Goal: Information Seeking & Learning: Learn about a topic

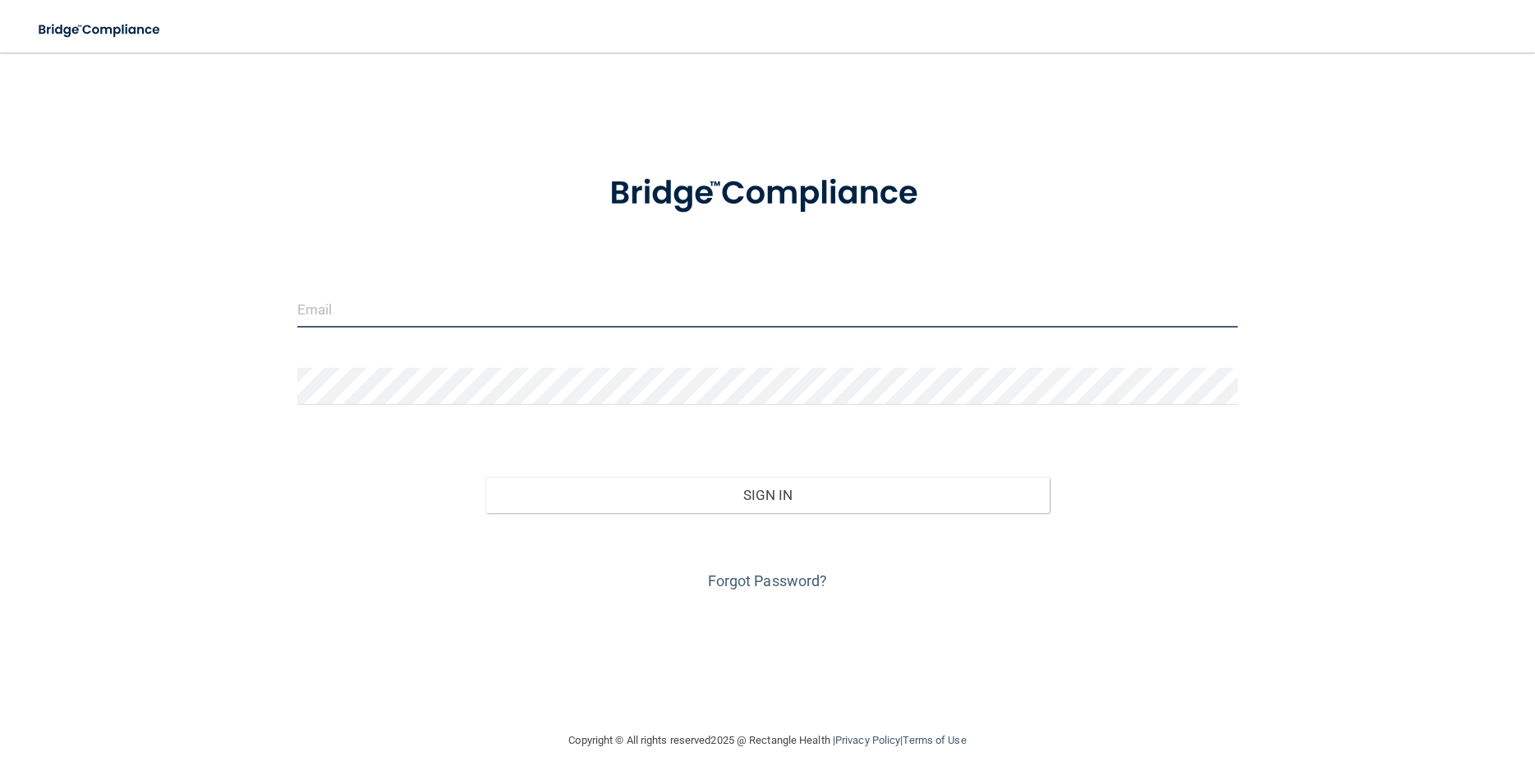
click at [327, 319] on input "email" at bounding box center [768, 309] width 940 height 37
type input "[EMAIL_ADDRESS][DOMAIN_NAME]"
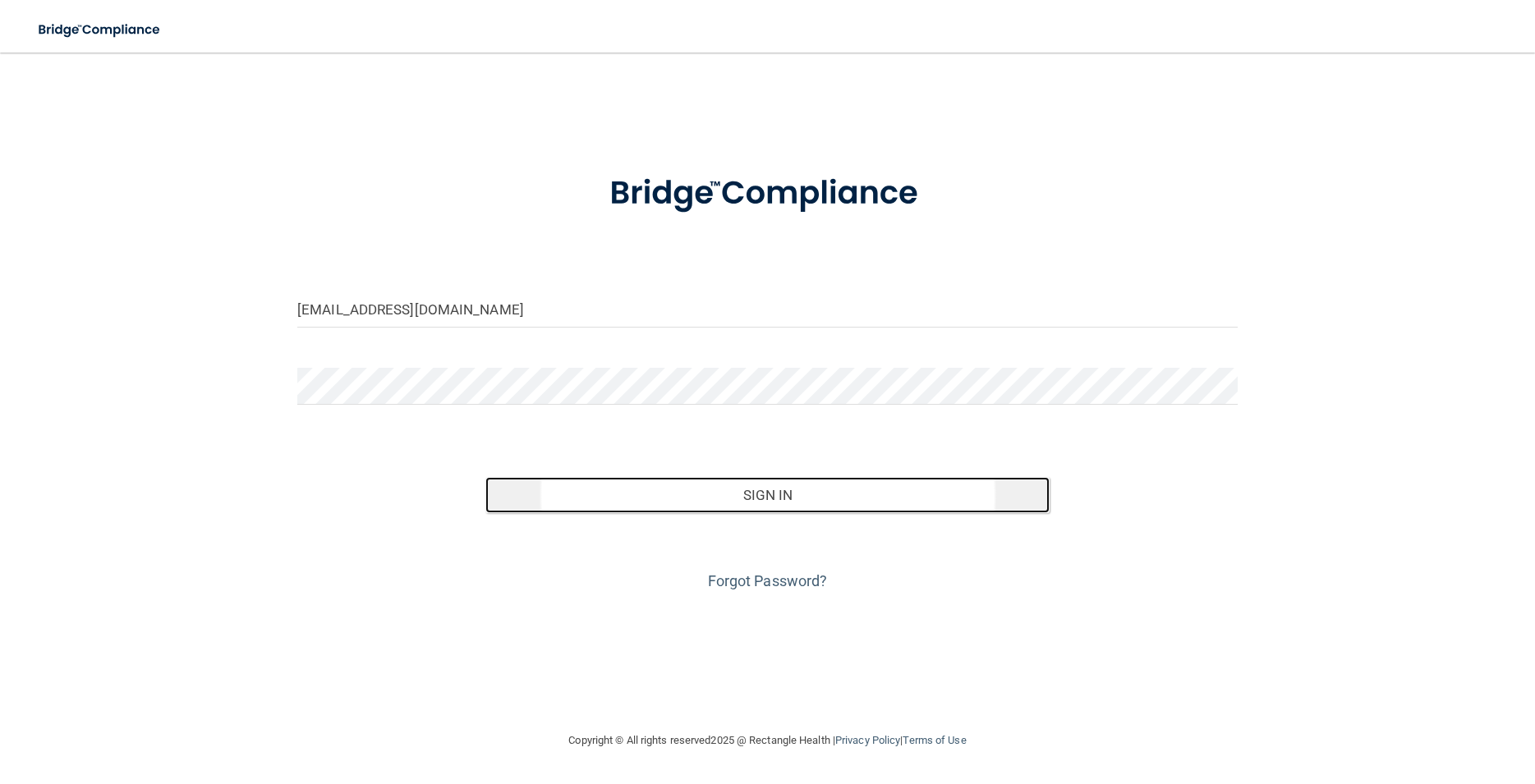
click at [696, 488] on button "Sign In" at bounding box center [768, 494] width 565 height 36
click at [675, 507] on button "Sign In" at bounding box center [768, 494] width 565 height 36
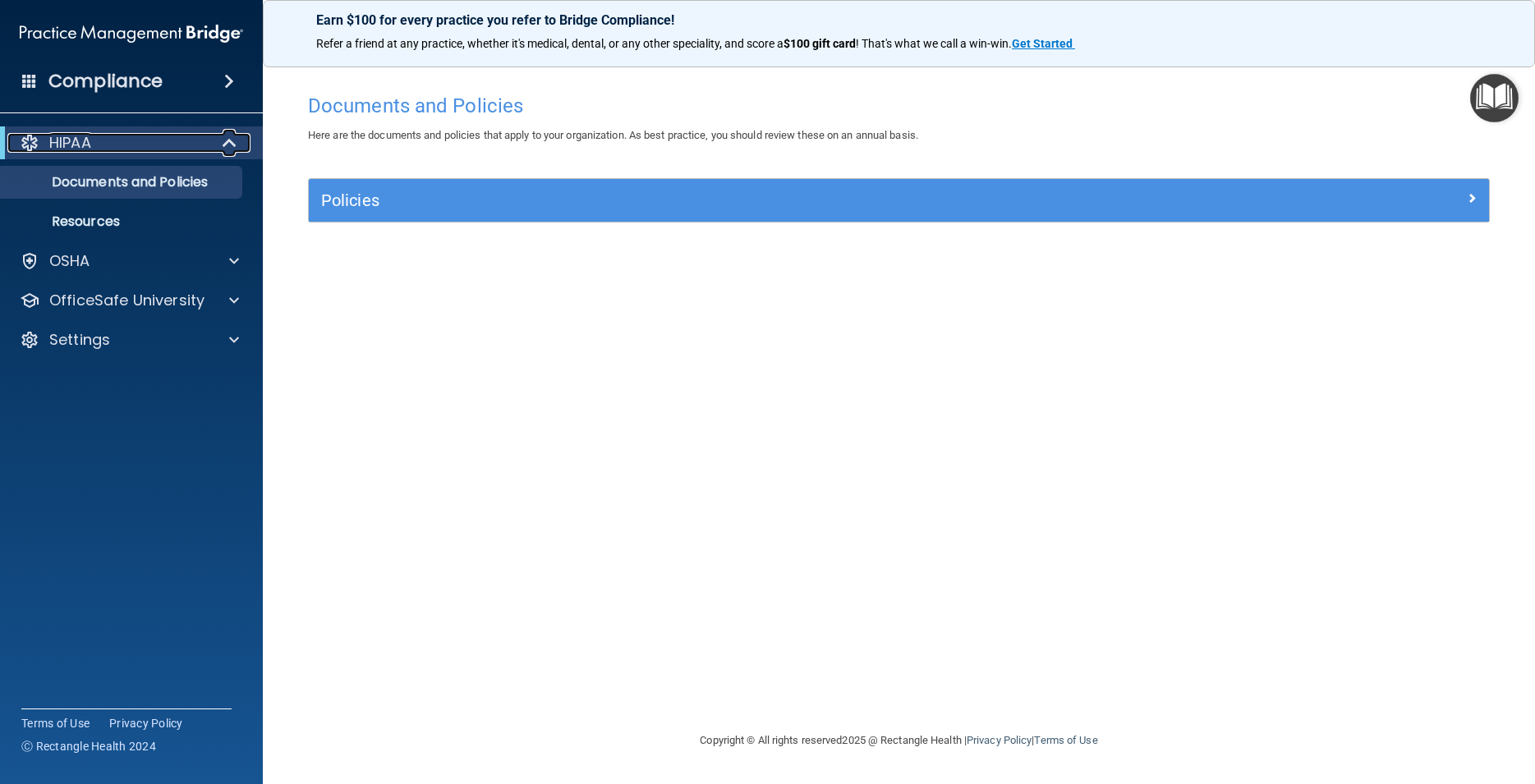
click at [217, 141] on div at bounding box center [230, 142] width 41 height 20
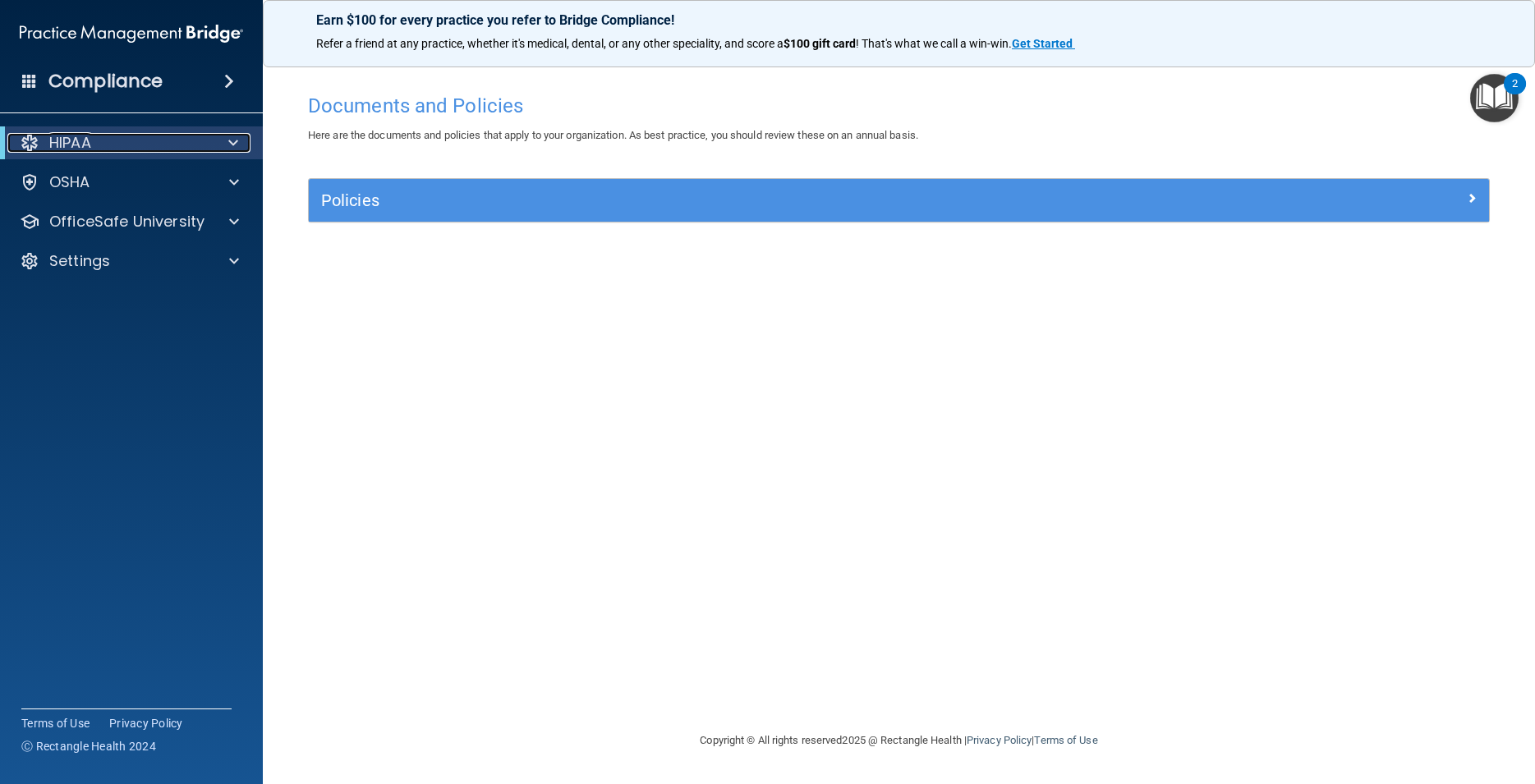
click at [224, 144] on div at bounding box center [230, 142] width 41 height 20
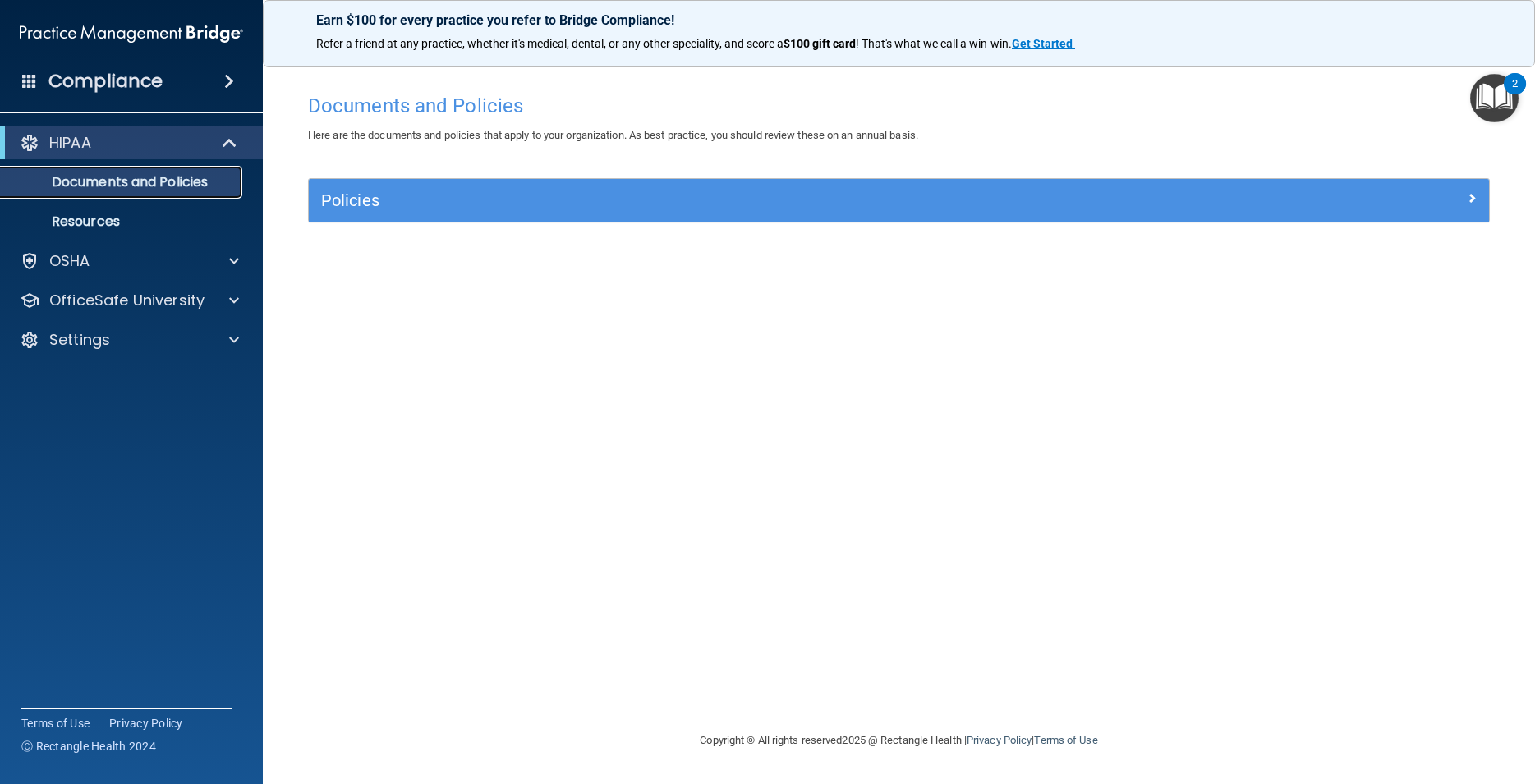
click at [207, 191] on p "Documents and Policies" at bounding box center [122, 181] width 224 height 16
click at [226, 246] on div "OSHA" at bounding box center [131, 260] width 263 height 33
click at [235, 259] on span at bounding box center [234, 260] width 9 height 20
click at [234, 77] on span at bounding box center [228, 81] width 9 height 20
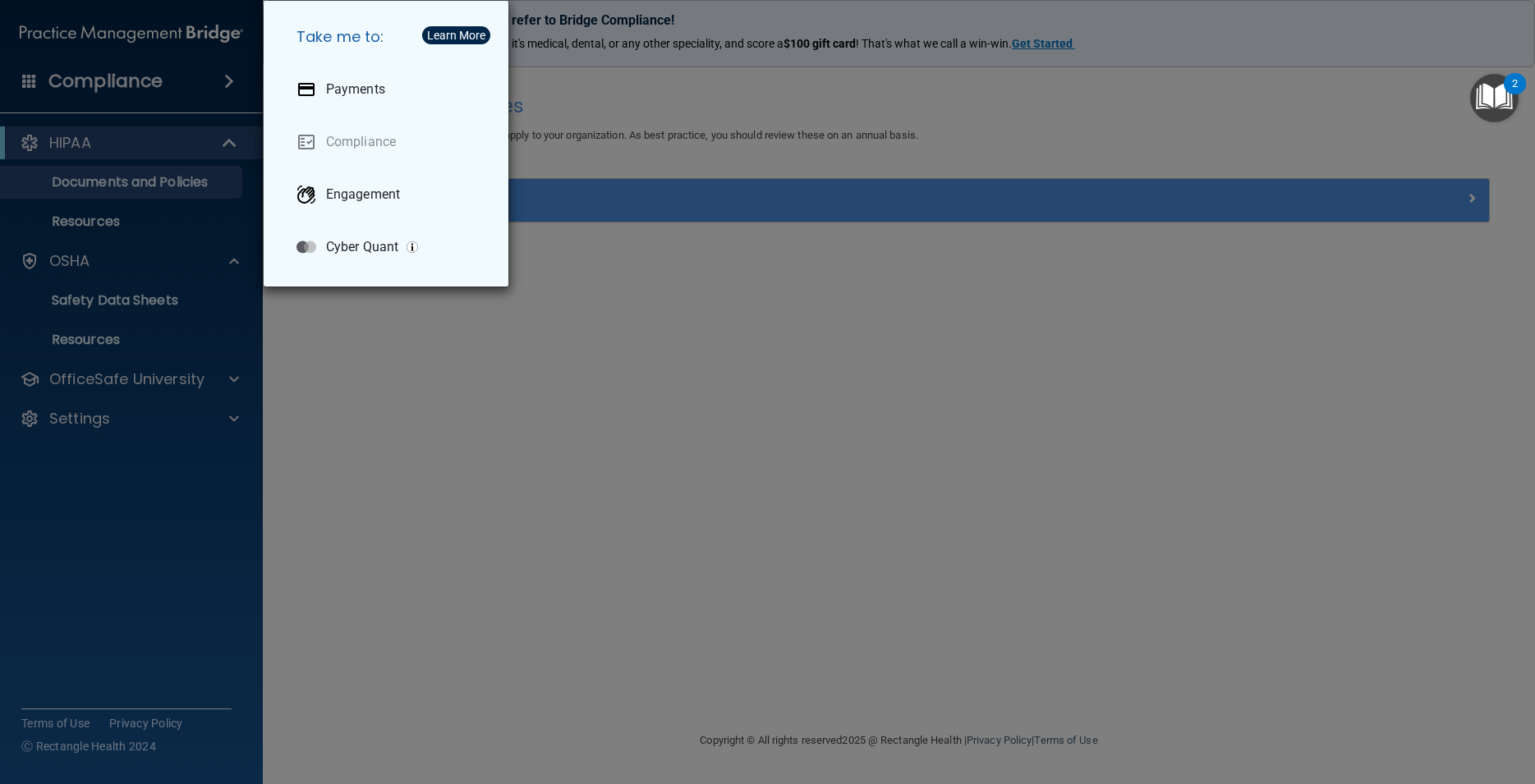
click at [188, 78] on div "Take me to: Payments Compliance Engagement Cyber Quant" at bounding box center [768, 392] width 1535 height 784
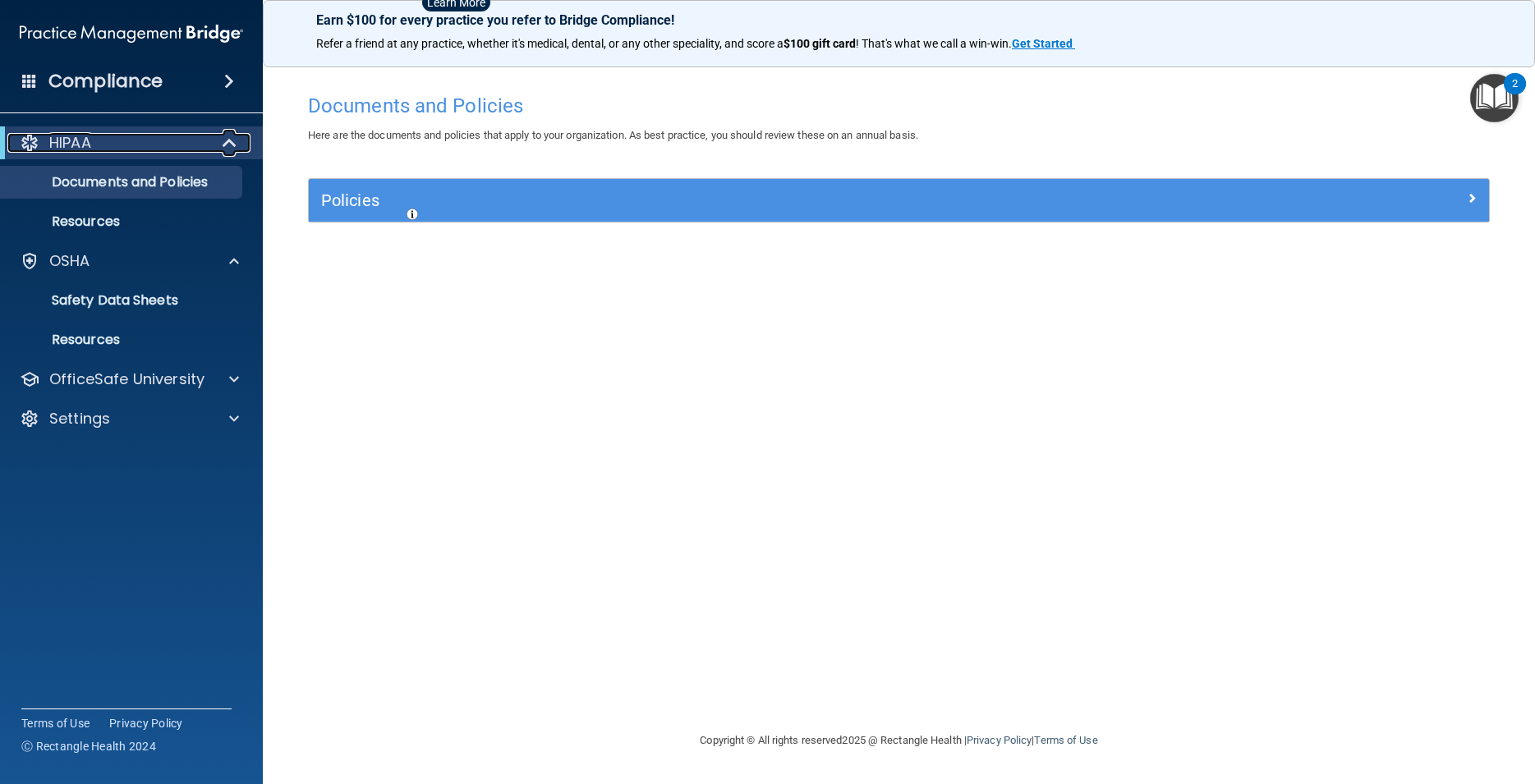
click at [234, 142] on span at bounding box center [230, 142] width 14 height 20
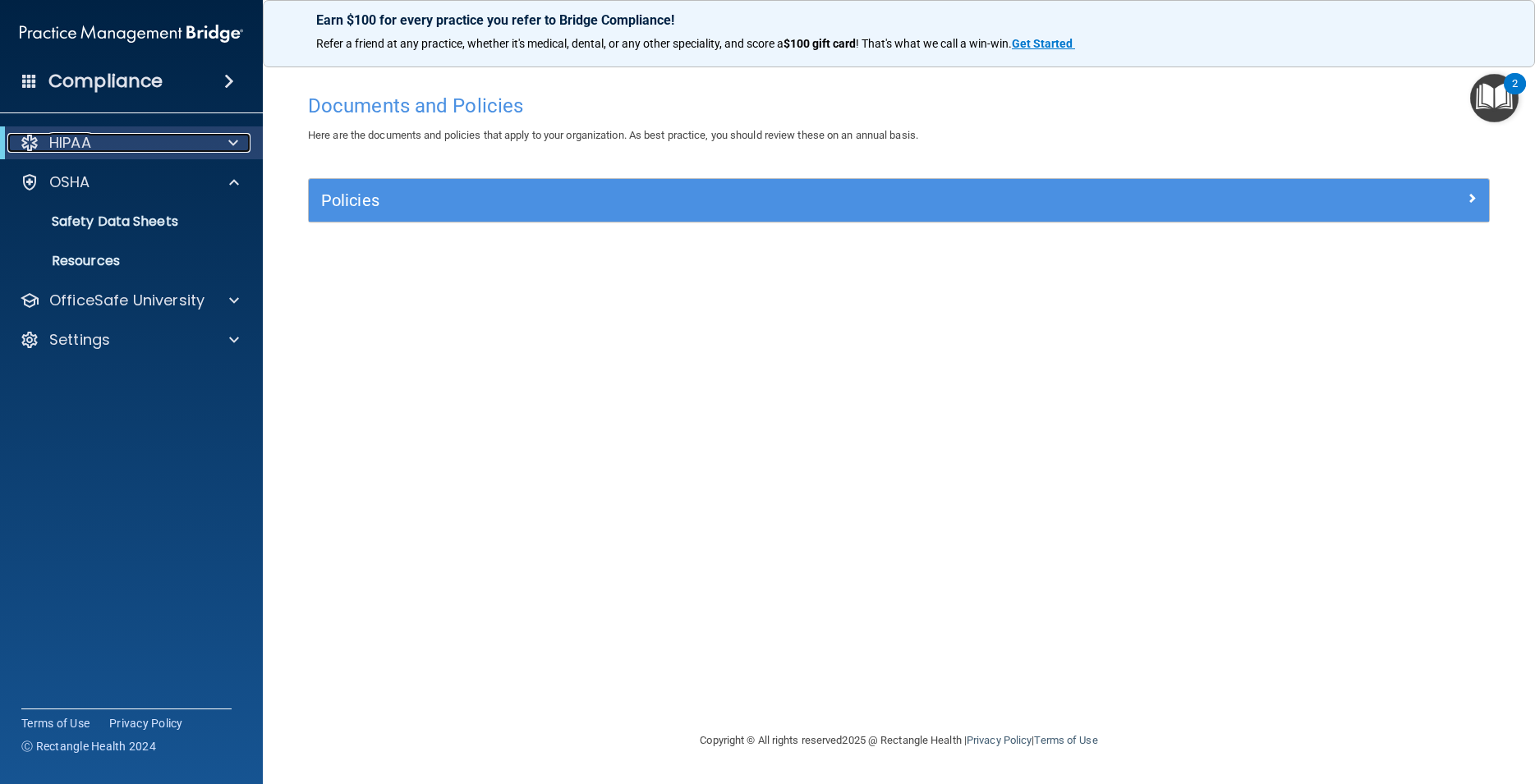
click at [234, 142] on span at bounding box center [233, 142] width 9 height 20
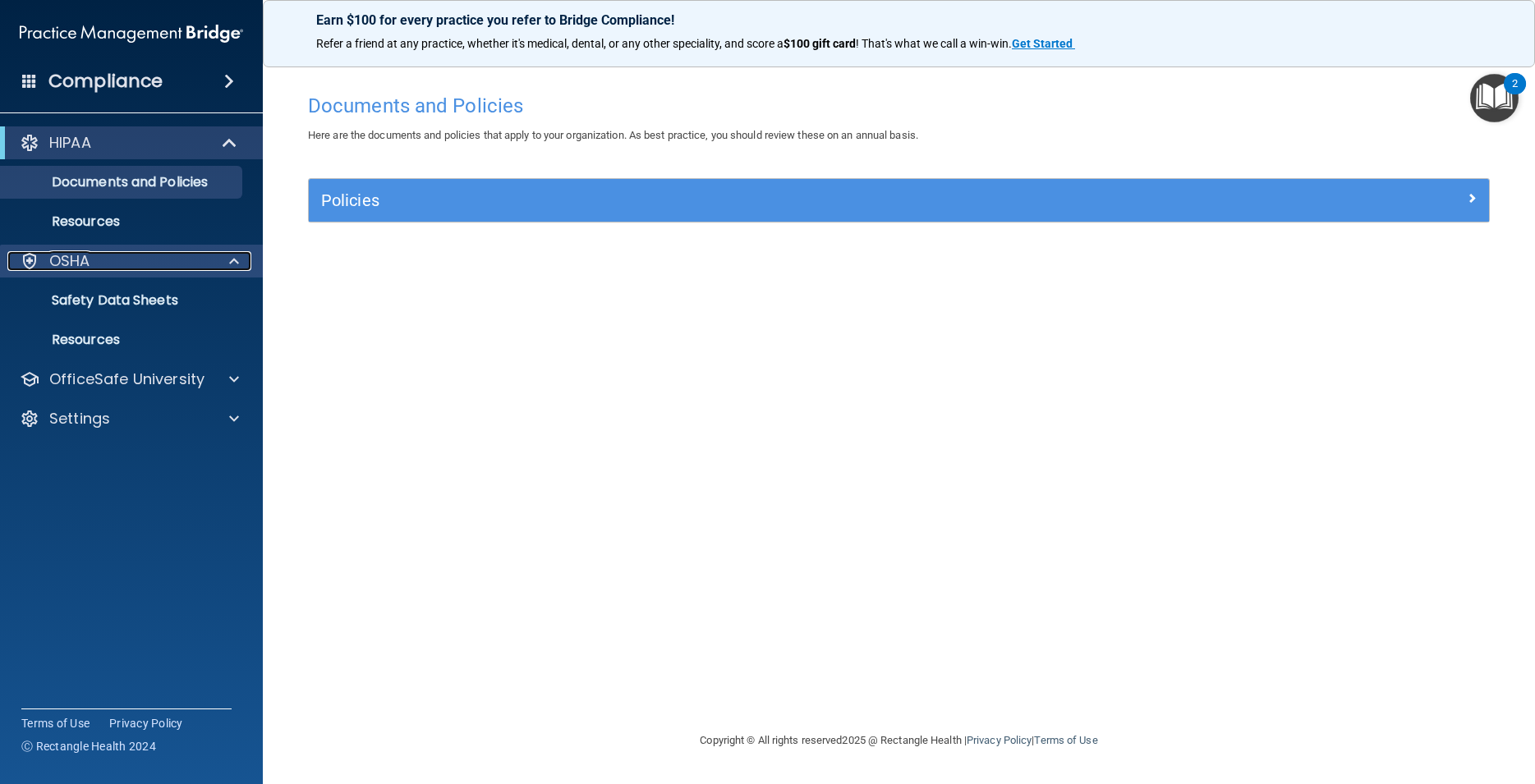
click at [242, 259] on div at bounding box center [231, 260] width 41 height 20
click at [184, 306] on p "Safety Data Sheets" at bounding box center [122, 300] width 224 height 16
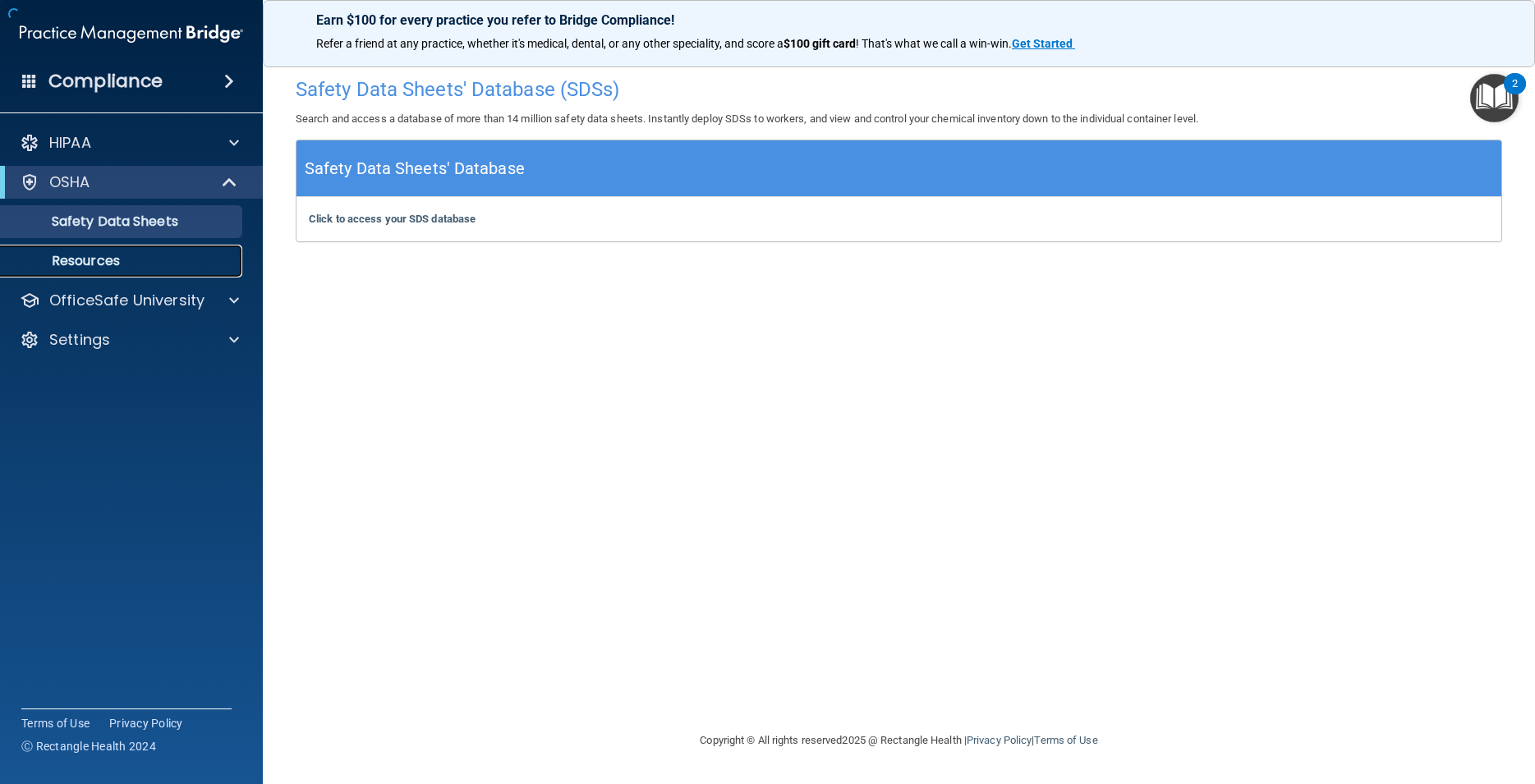
click at [110, 266] on p "Resources" at bounding box center [122, 260] width 224 height 16
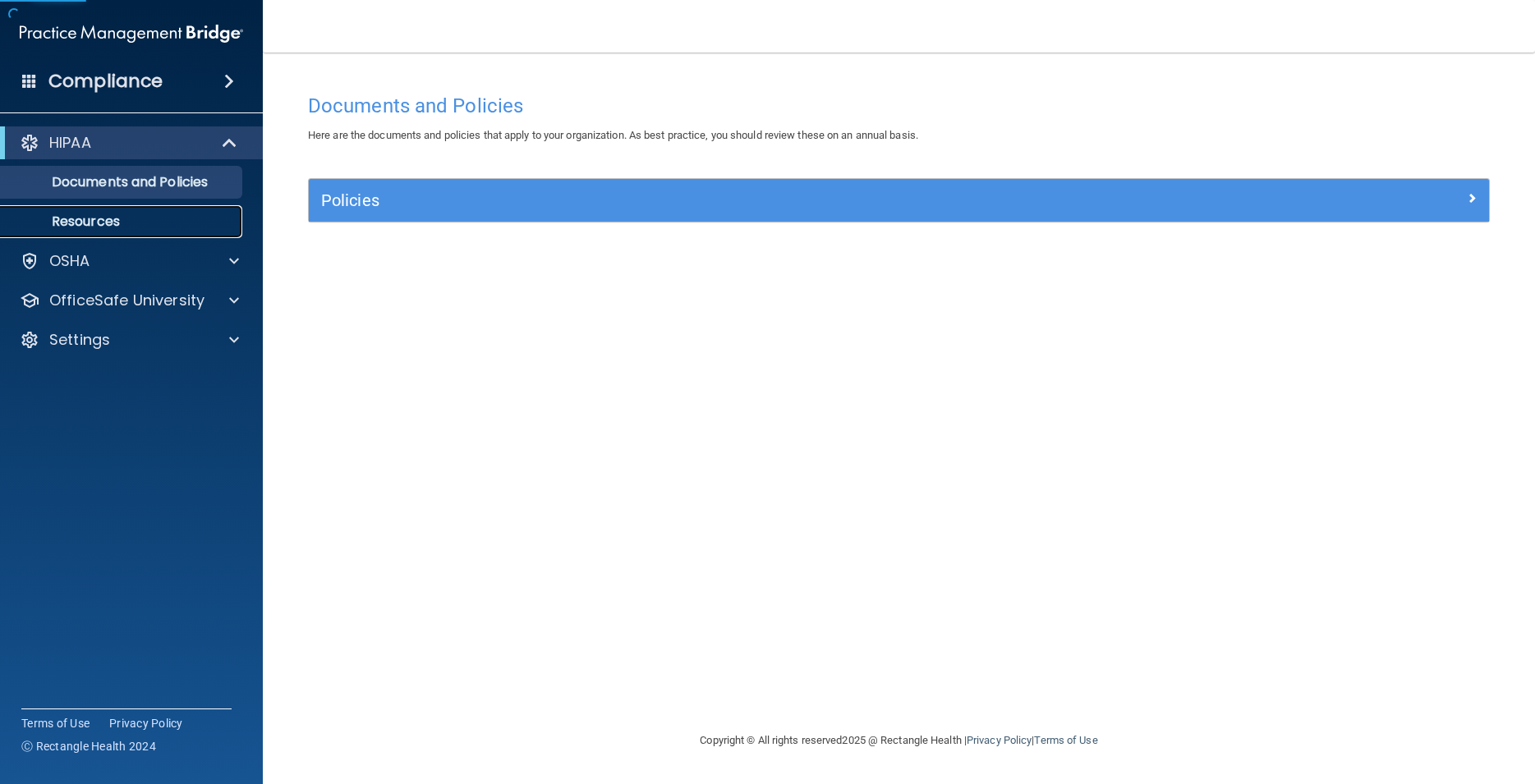
click at [82, 211] on link "Resources" at bounding box center [113, 221] width 259 height 33
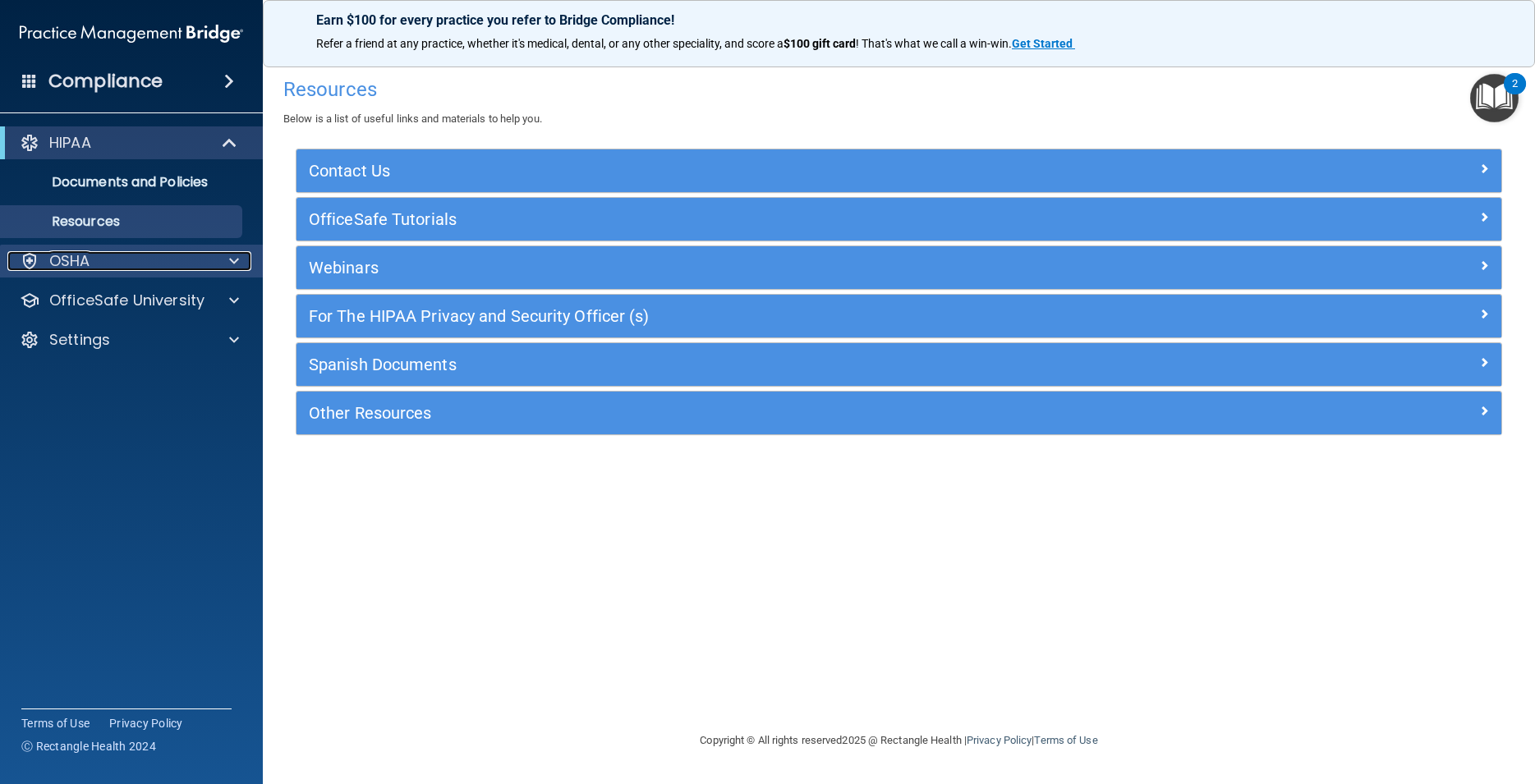
click at [217, 256] on div at bounding box center [231, 260] width 41 height 20
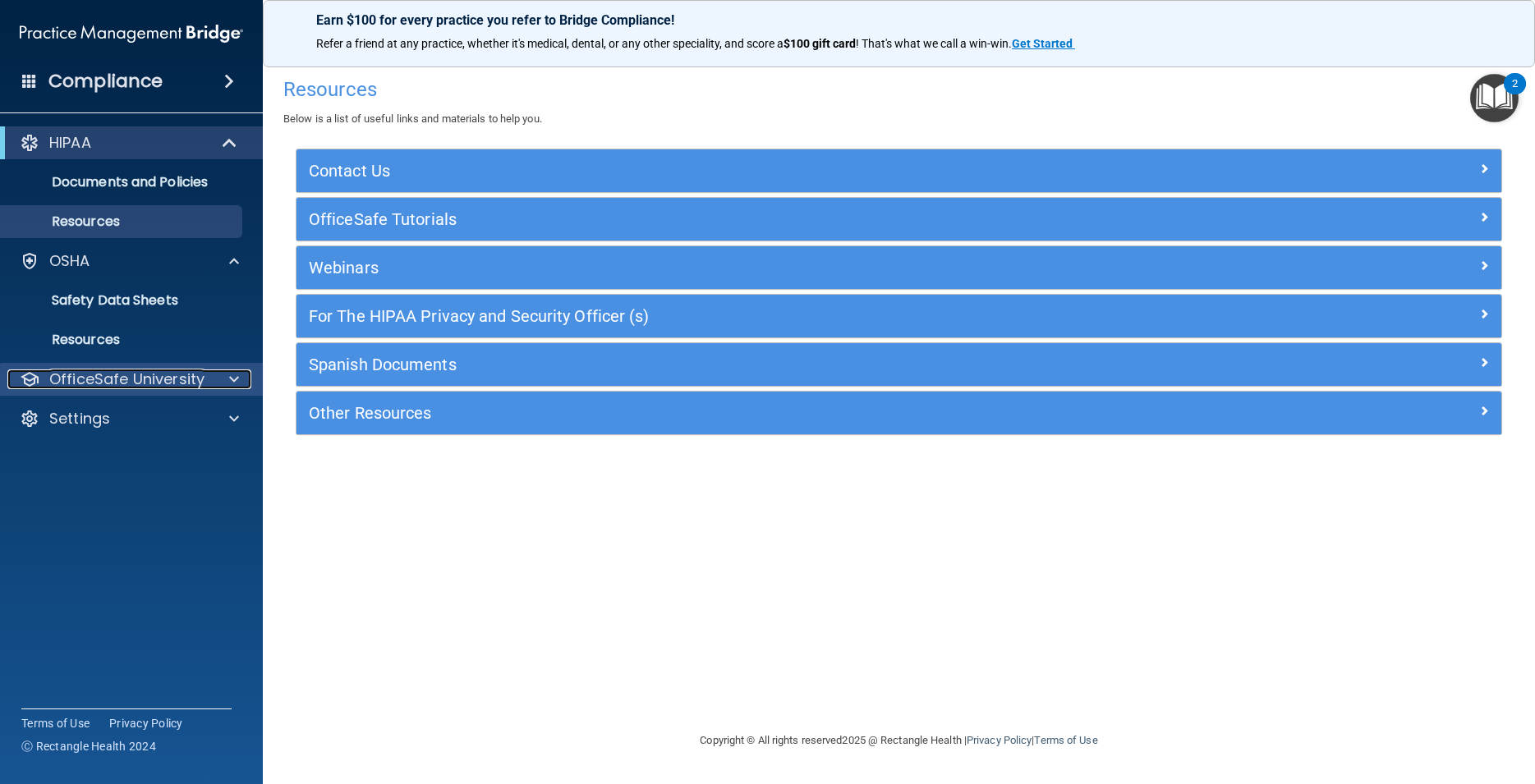
click at [219, 375] on div at bounding box center [231, 378] width 41 height 20
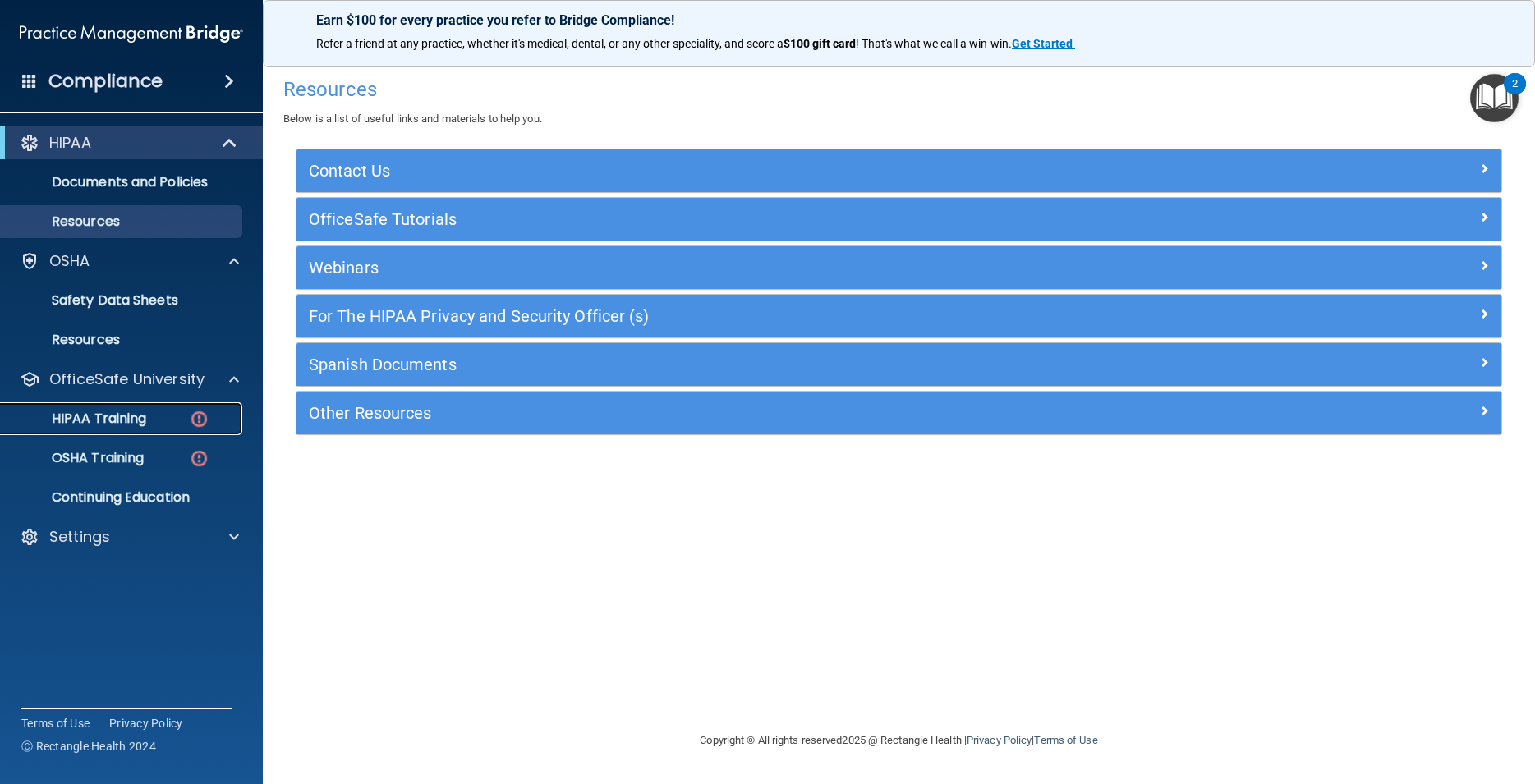
click at [200, 423] on img at bounding box center [199, 419] width 21 height 21
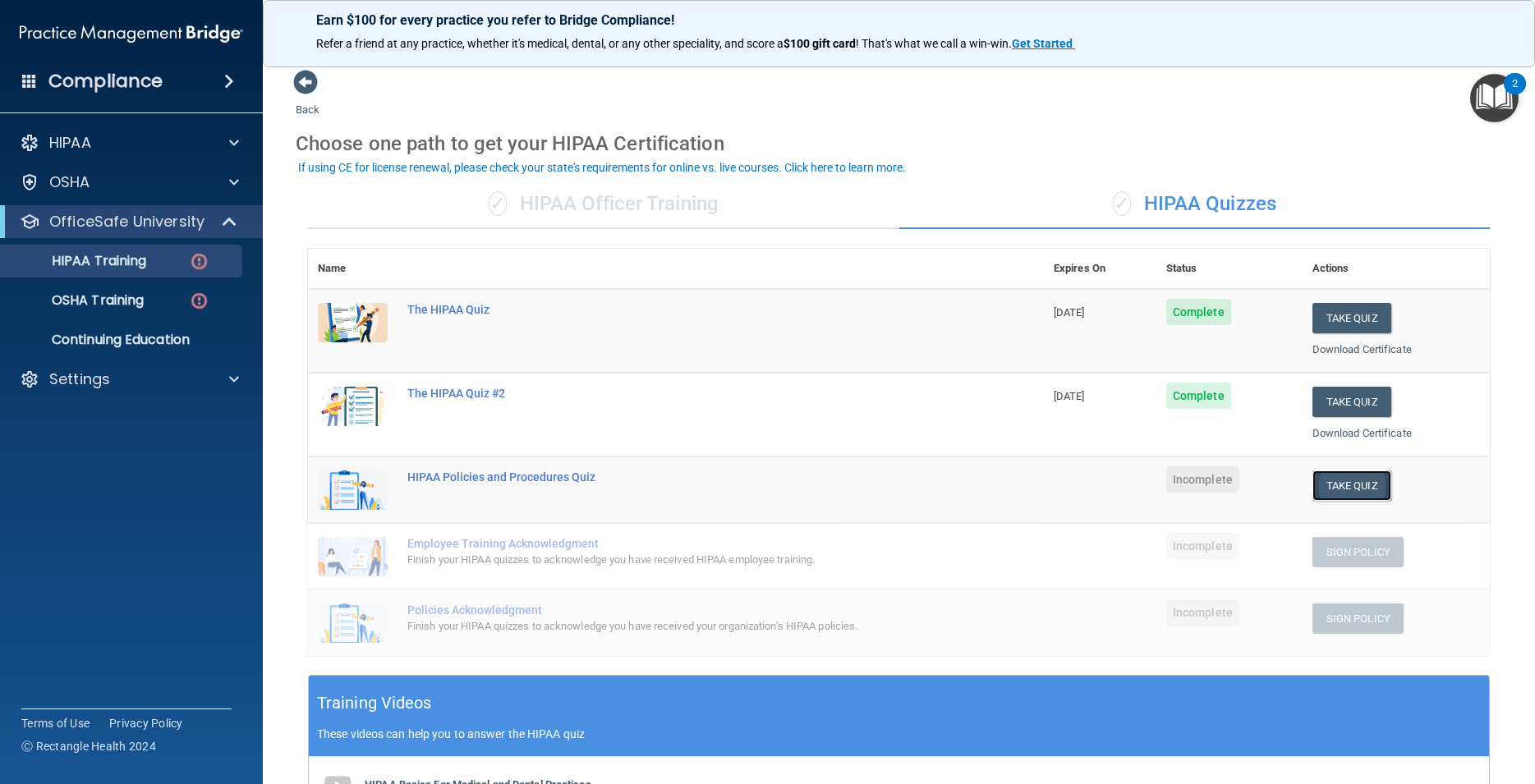
click at [1365, 486] on button "Take Quiz" at bounding box center [1351, 485] width 78 height 30
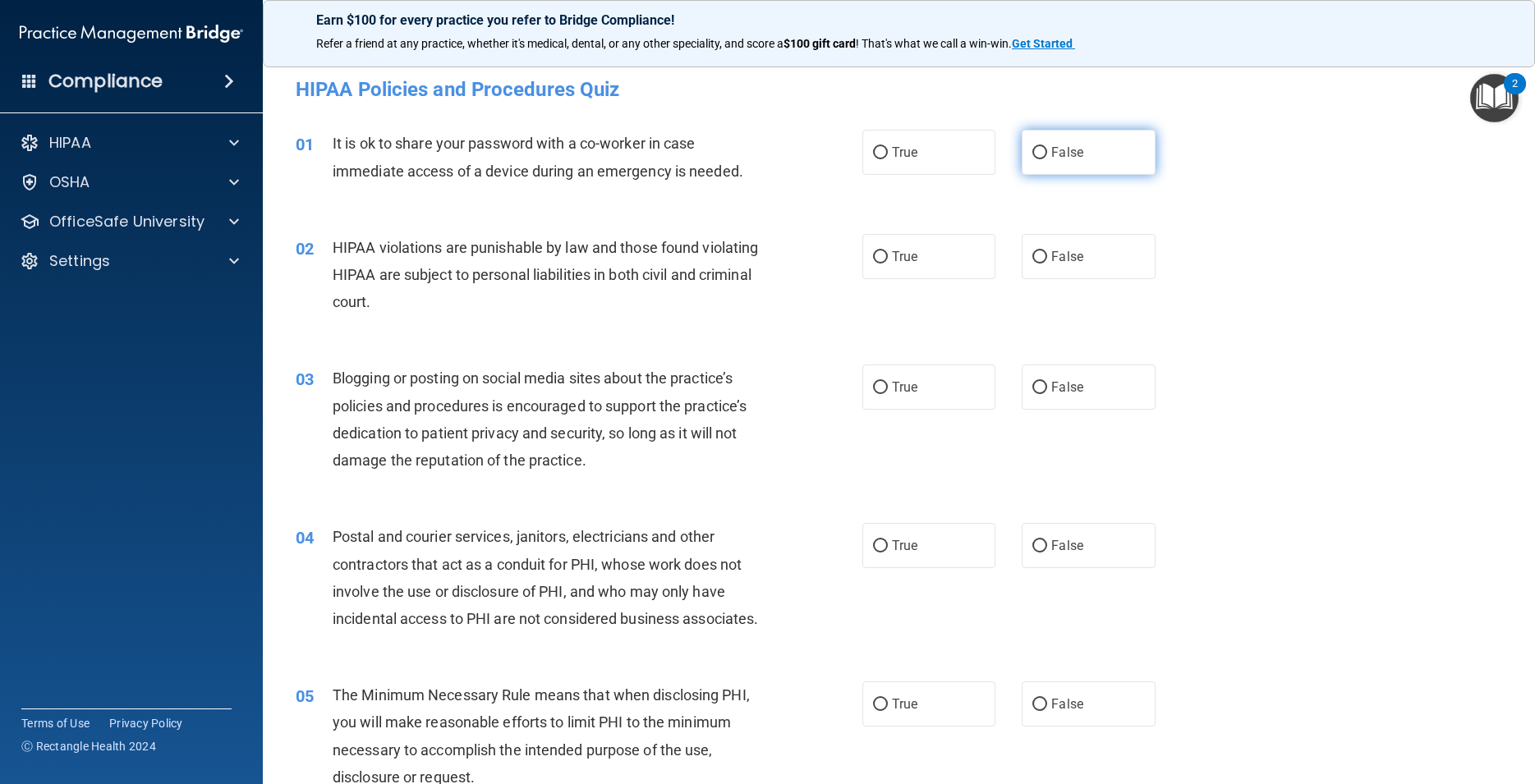
click at [1037, 153] on input "False" at bounding box center [1039, 153] width 15 height 12
radio input "true"
click at [879, 253] on input "True" at bounding box center [881, 257] width 15 height 12
radio input "true"
click at [1032, 388] on input "False" at bounding box center [1039, 387] width 15 height 12
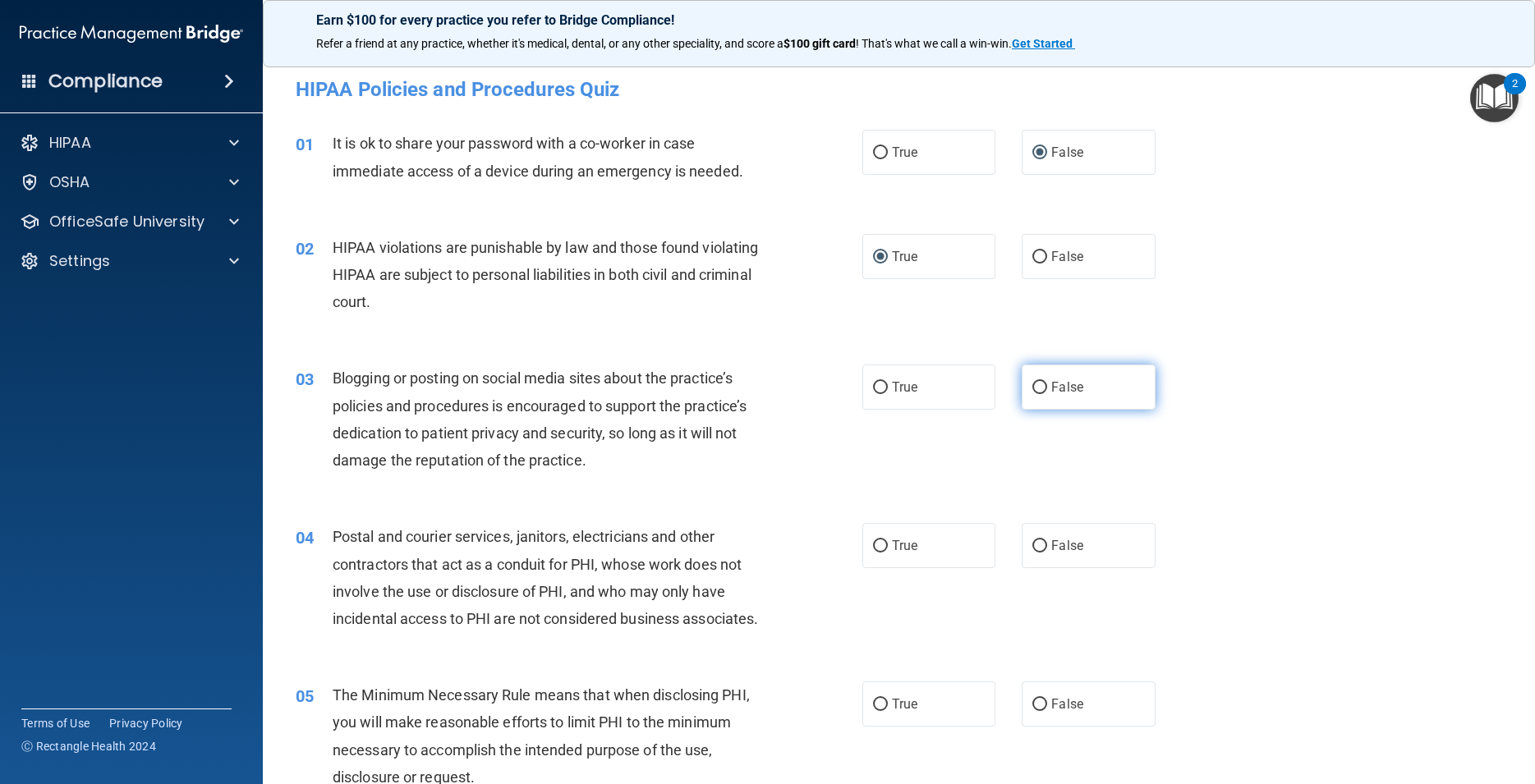
radio input "true"
click at [873, 549] on input "True" at bounding box center [881, 545] width 15 height 12
radio input "true"
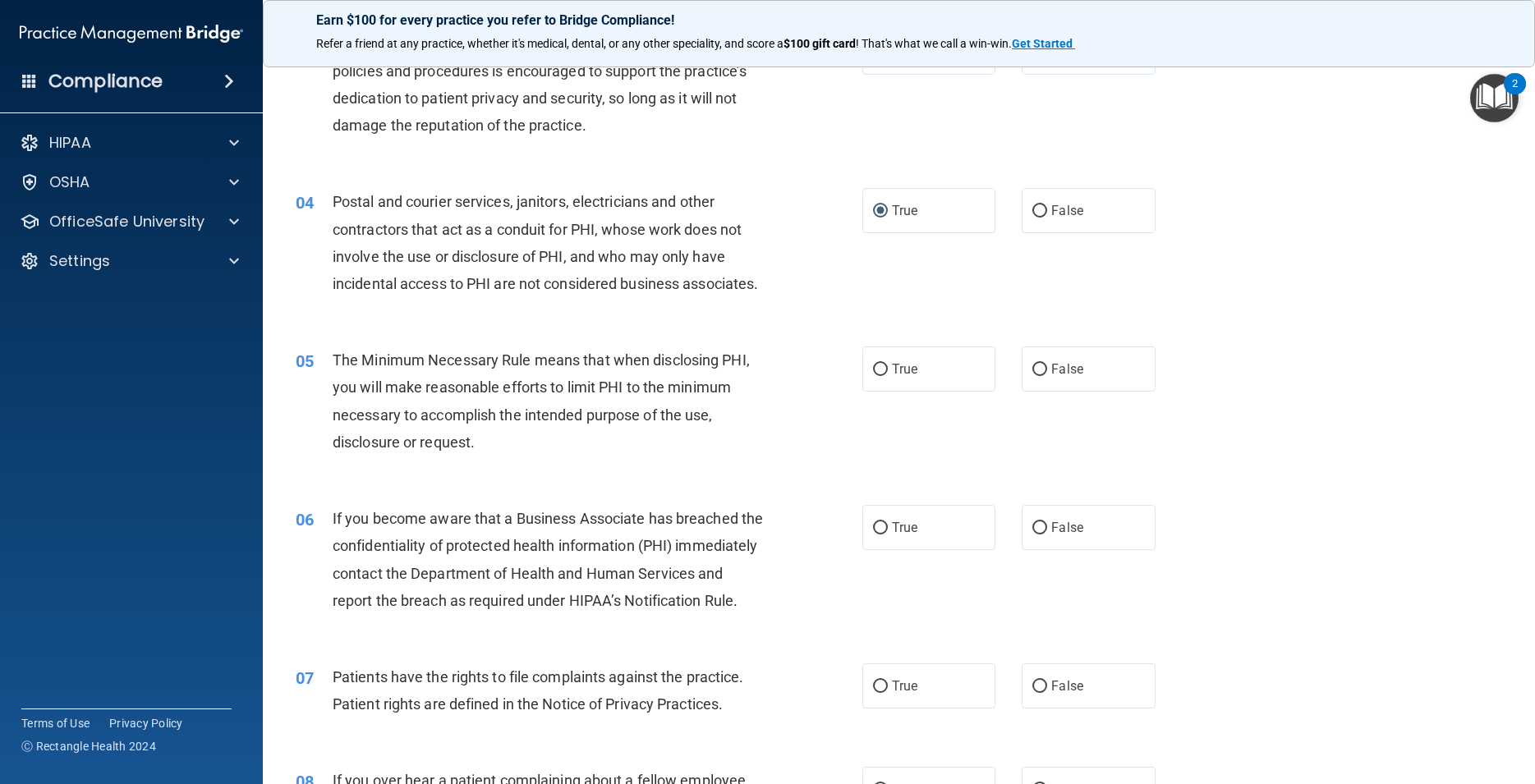
scroll to position [369, 0]
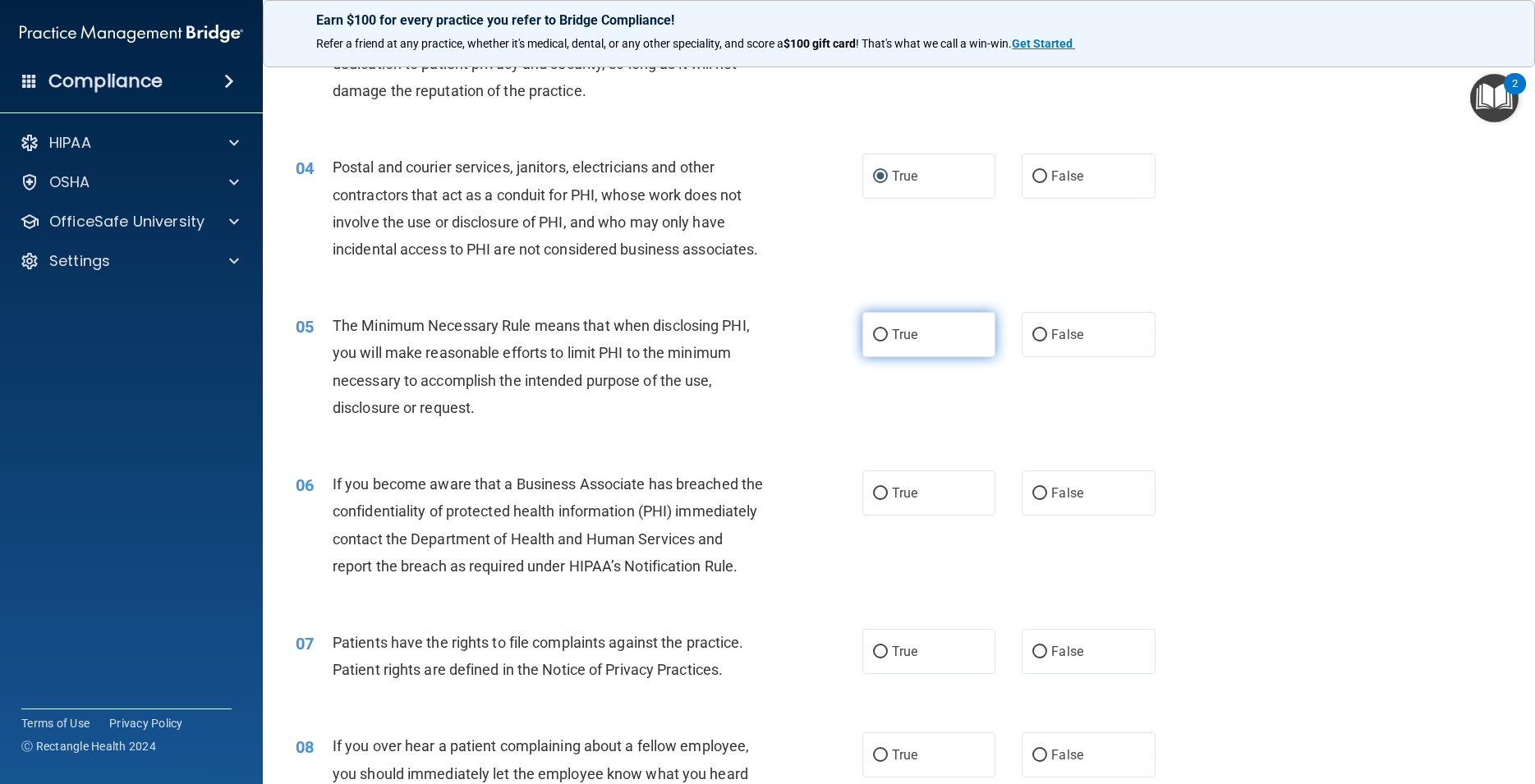
click at [892, 342] on span "True" at bounding box center [904, 334] width 25 height 16
click at [887, 342] on input "True" at bounding box center [881, 335] width 15 height 12
radio input "true"
click at [1062, 501] on span "False" at bounding box center [1067, 492] width 32 height 16
click at [1047, 500] on input "False" at bounding box center [1039, 493] width 15 height 12
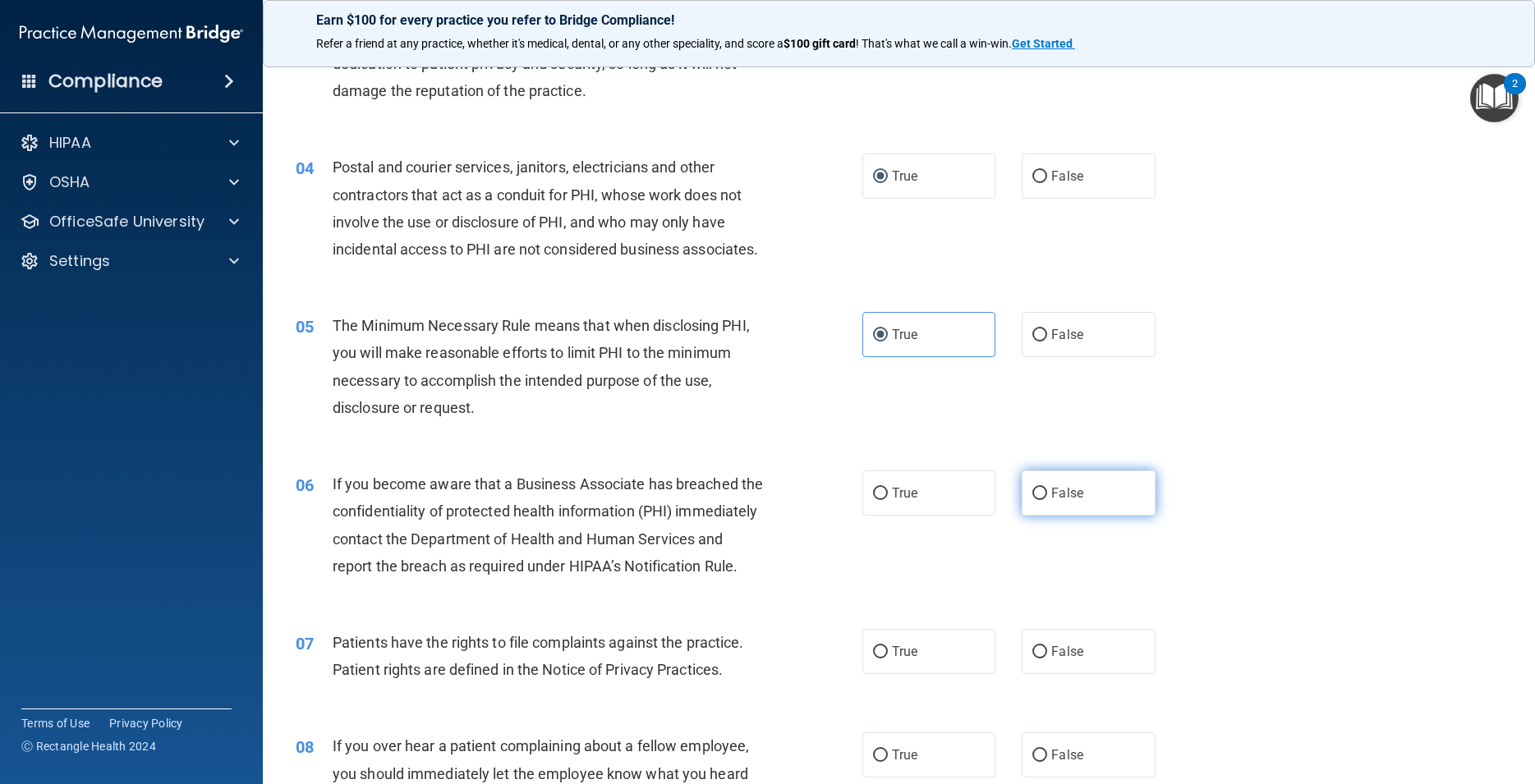
radio input "true"
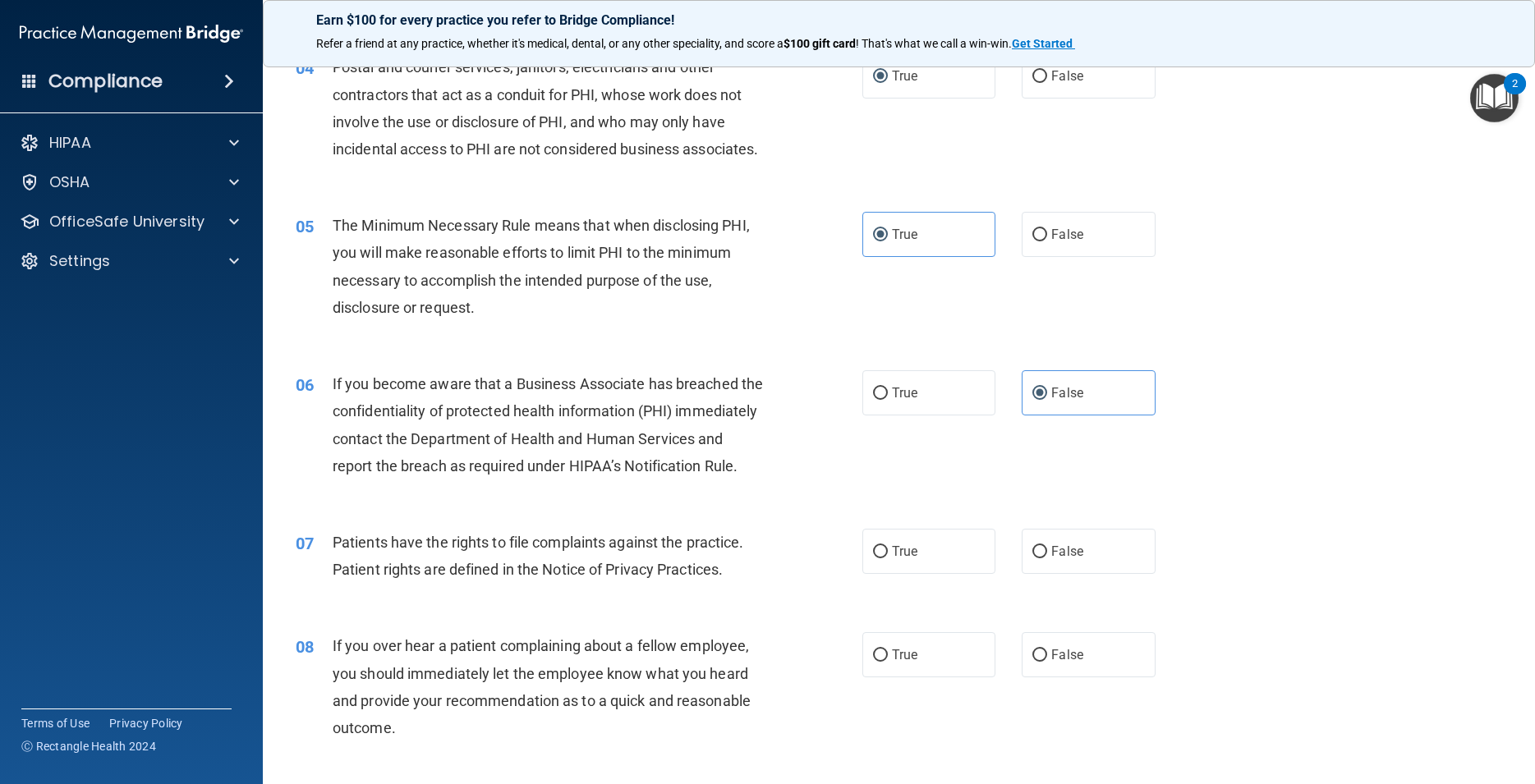
scroll to position [739, 0]
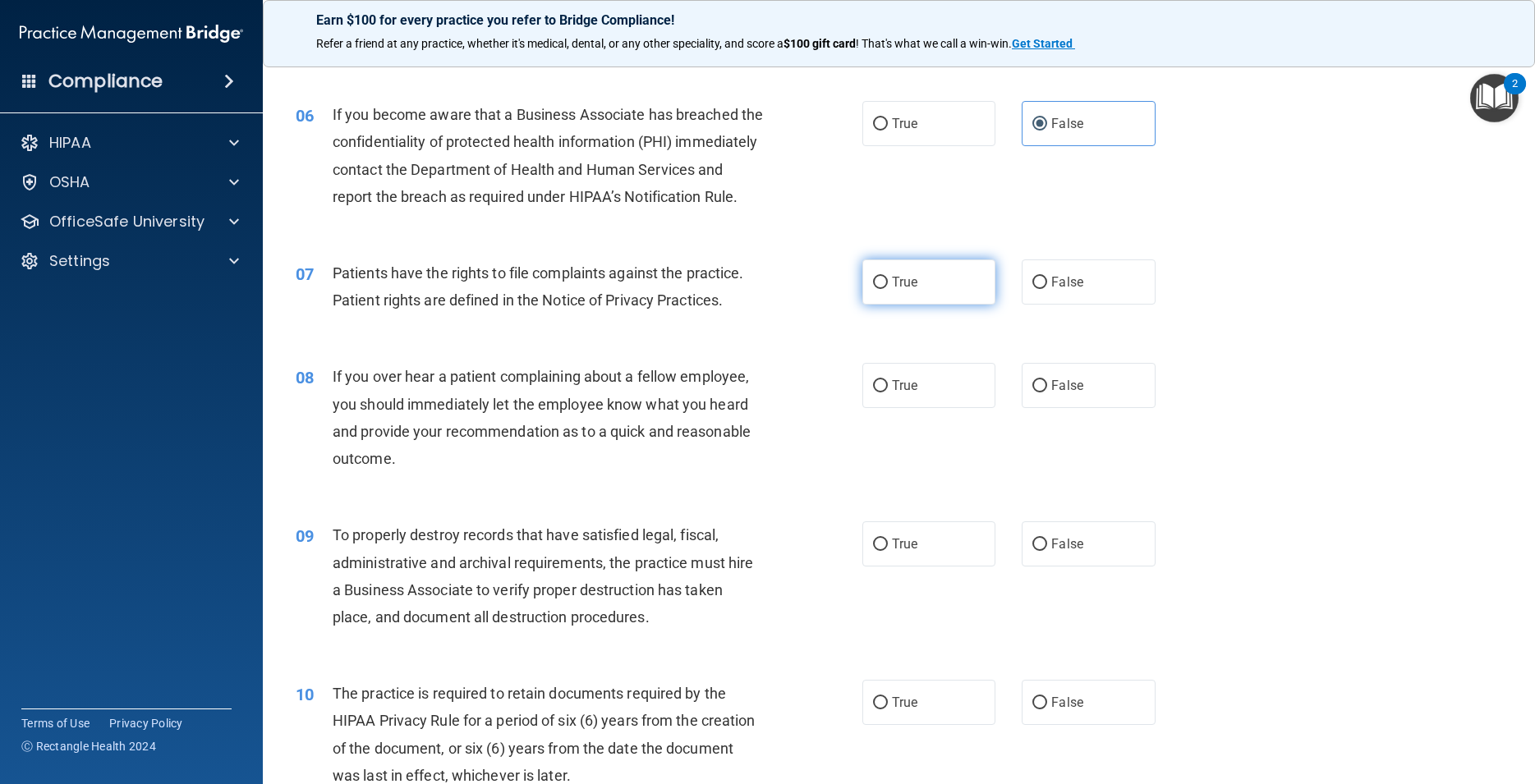
click at [912, 305] on label "True" at bounding box center [928, 282] width 133 height 45
click at [887, 289] on input "True" at bounding box center [881, 282] width 15 height 12
radio input "true"
click at [887, 408] on label "True" at bounding box center [928, 385] width 133 height 45
click at [887, 392] on input "True" at bounding box center [881, 386] width 15 height 12
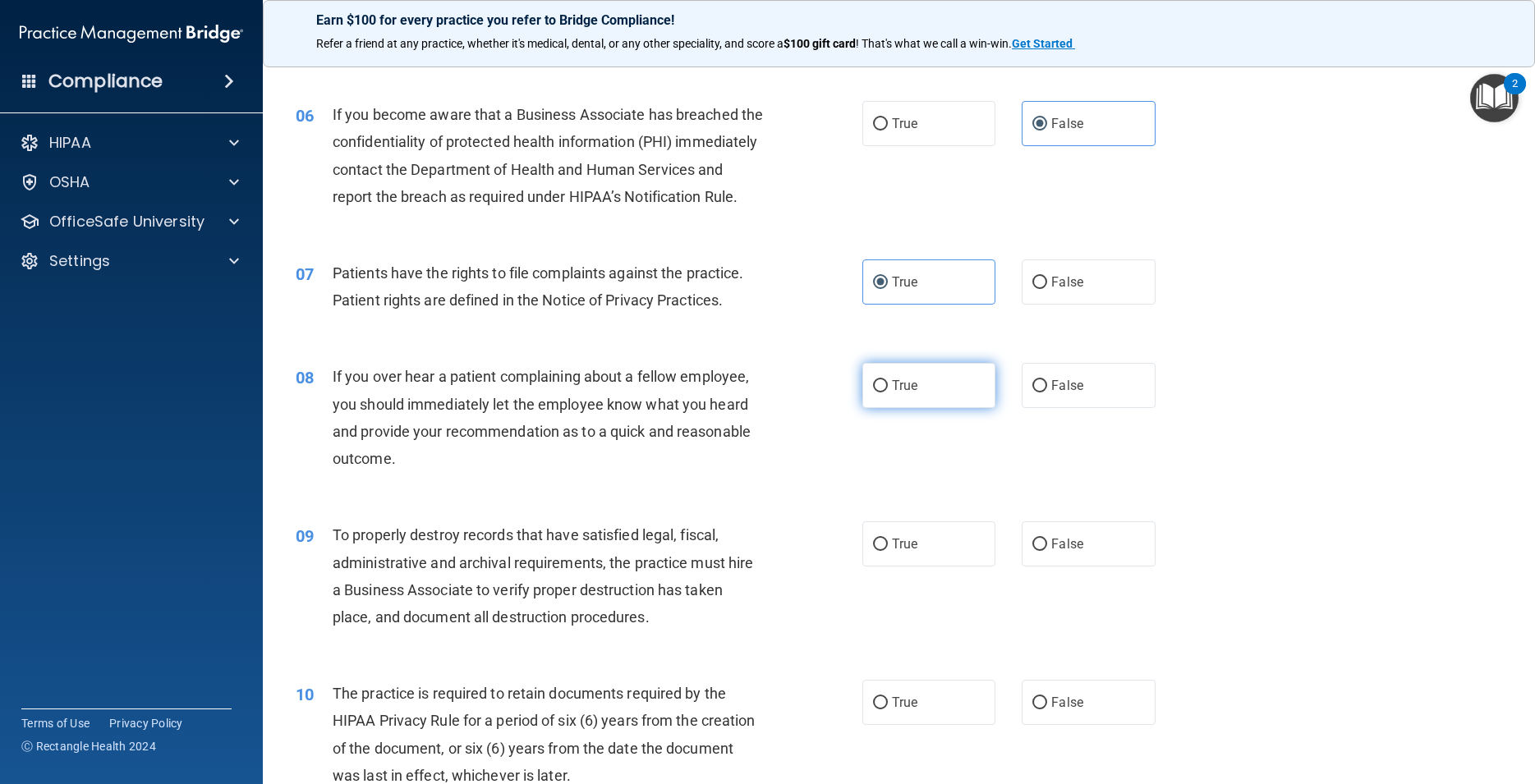
radio input "true"
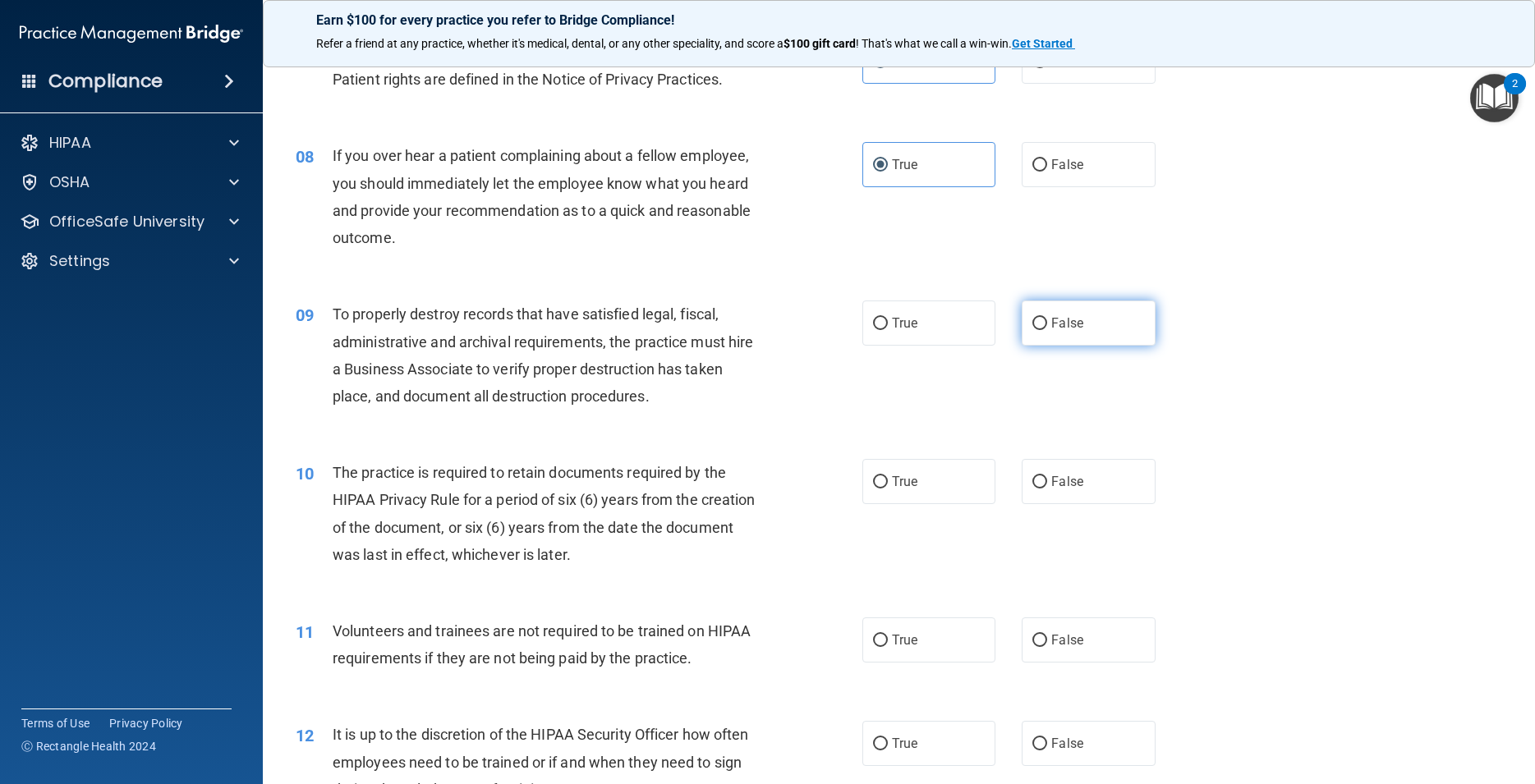
scroll to position [960, 0]
click at [1100, 344] on label "False" at bounding box center [1088, 322] width 133 height 45
click at [1047, 329] on input "False" at bounding box center [1039, 323] width 15 height 12
radio input "true"
click at [876, 503] on label "True" at bounding box center [928, 480] width 133 height 45
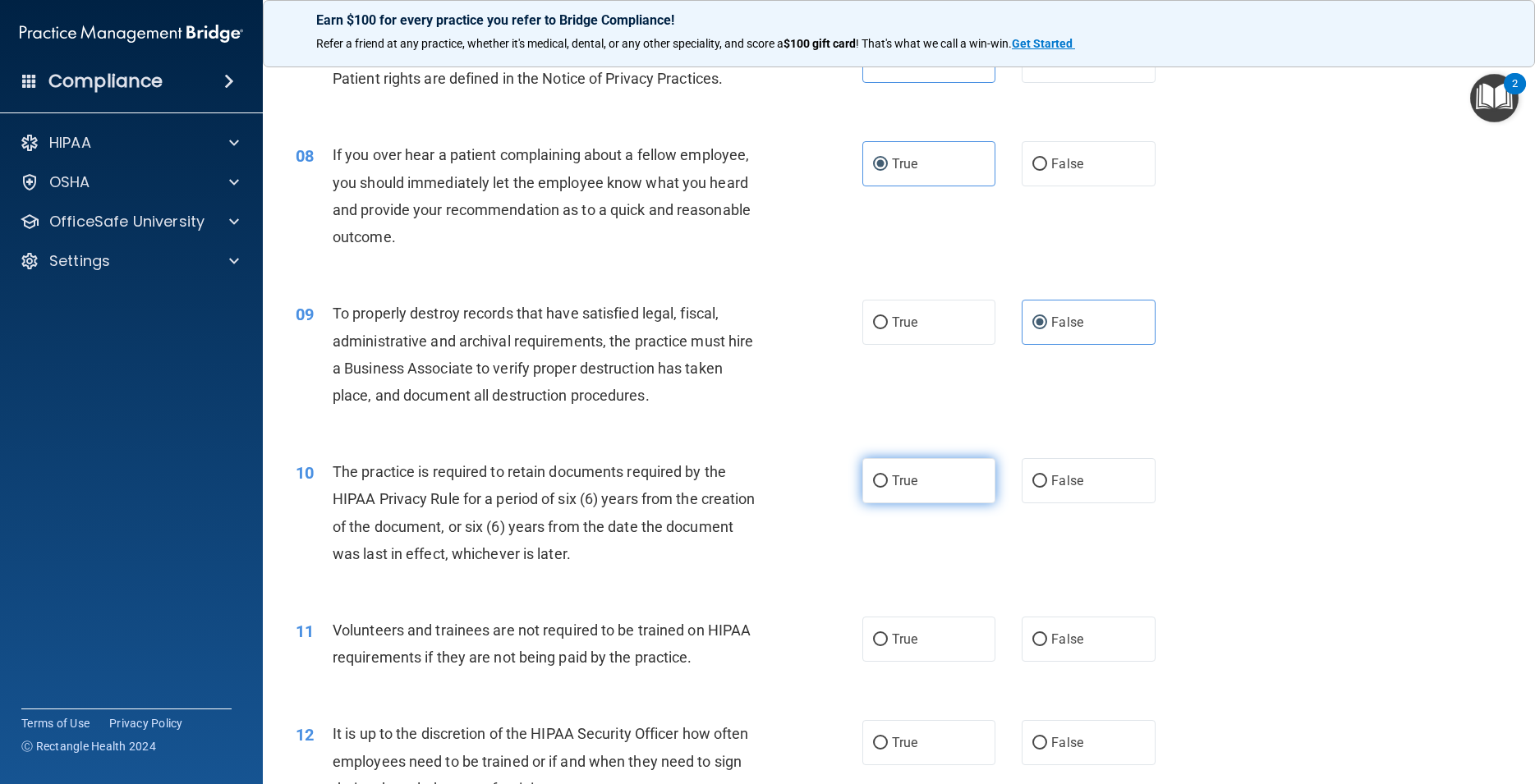
click at [876, 488] on input "True" at bounding box center [881, 481] width 15 height 12
radio input "true"
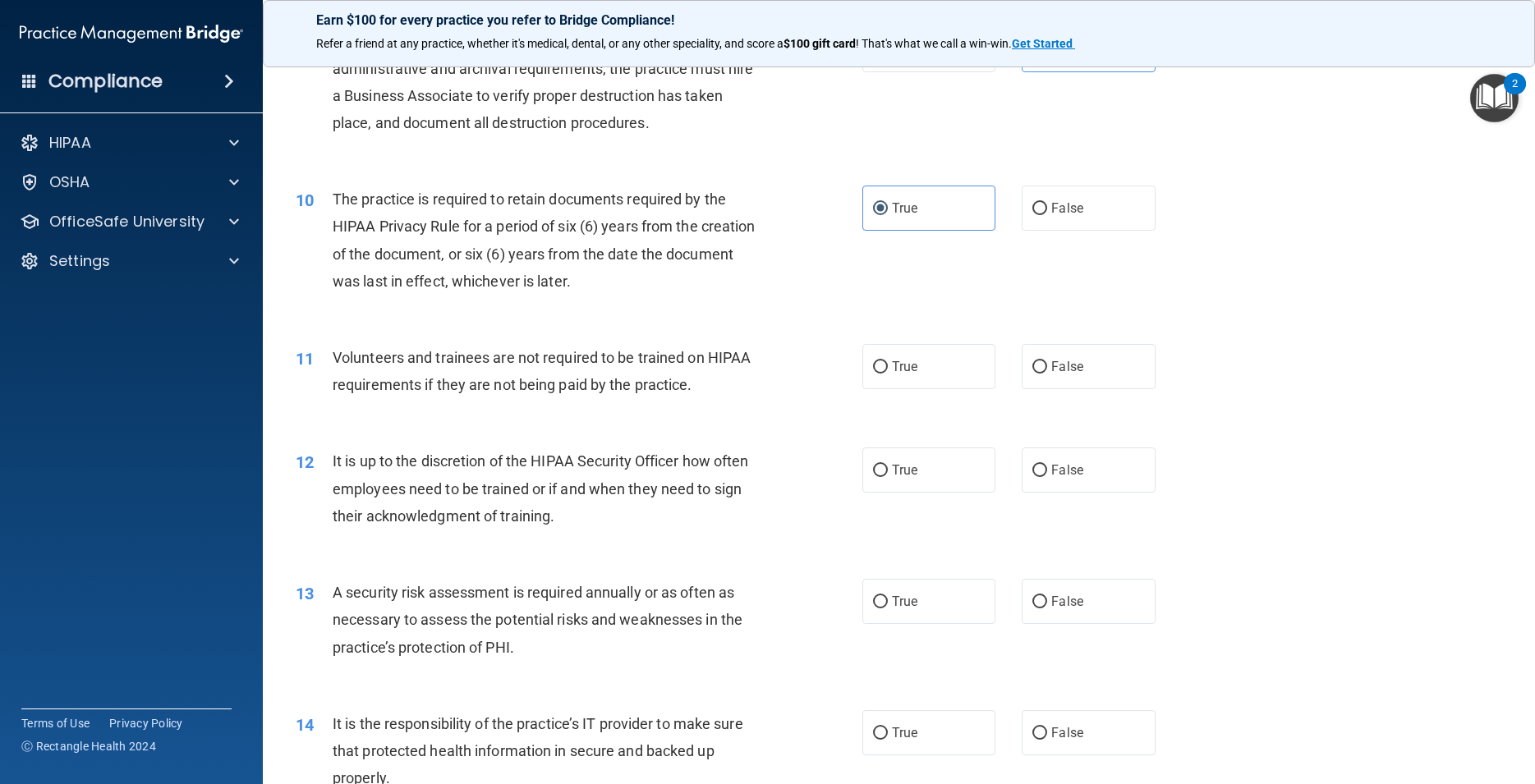
scroll to position [1256, 0]
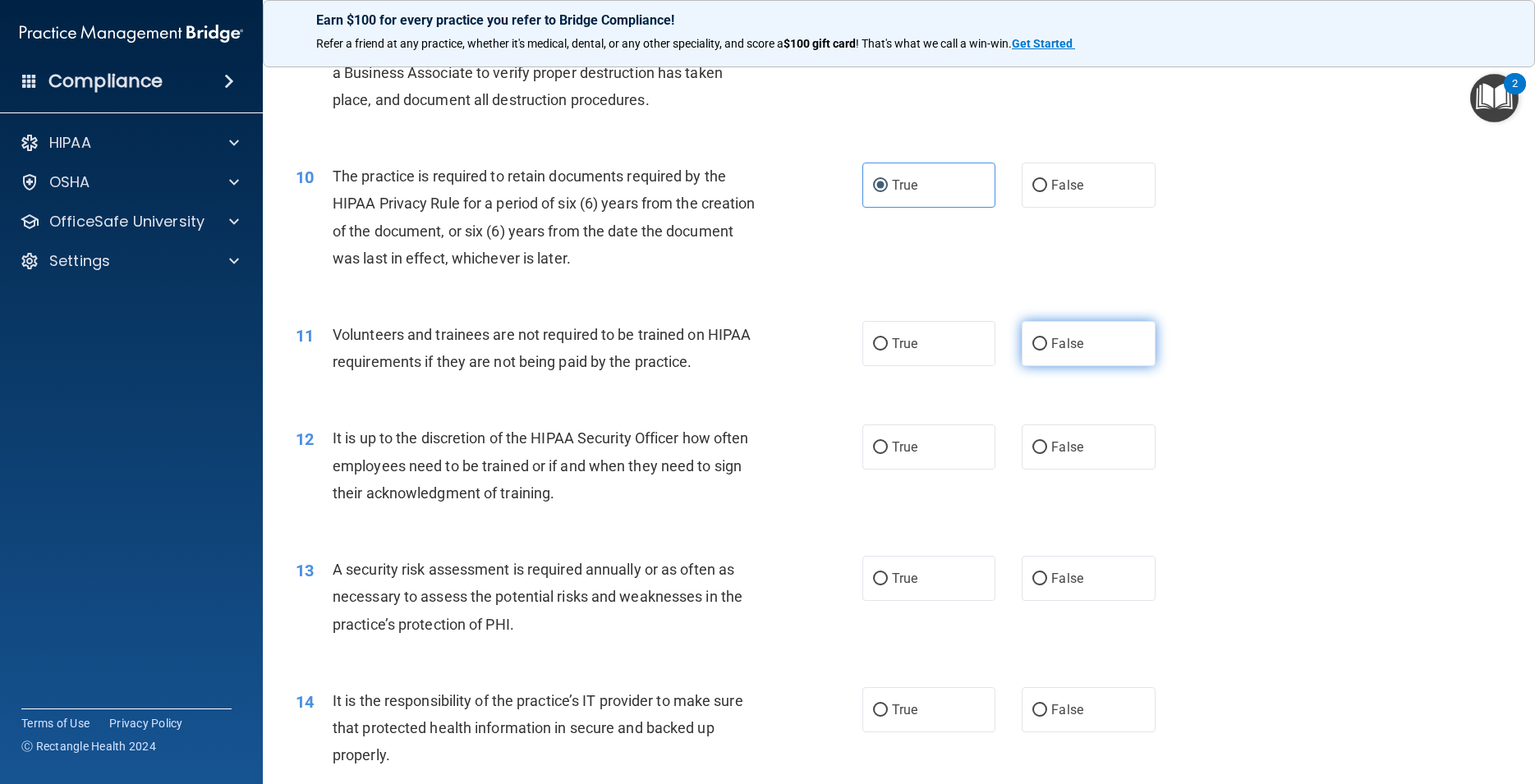
click at [1075, 366] on label "False" at bounding box center [1088, 343] width 133 height 45
click at [1047, 350] on input "False" at bounding box center [1039, 343] width 15 height 12
radio input "true"
click at [1059, 455] on span "False" at bounding box center [1067, 446] width 32 height 16
click at [1047, 454] on input "False" at bounding box center [1039, 447] width 15 height 12
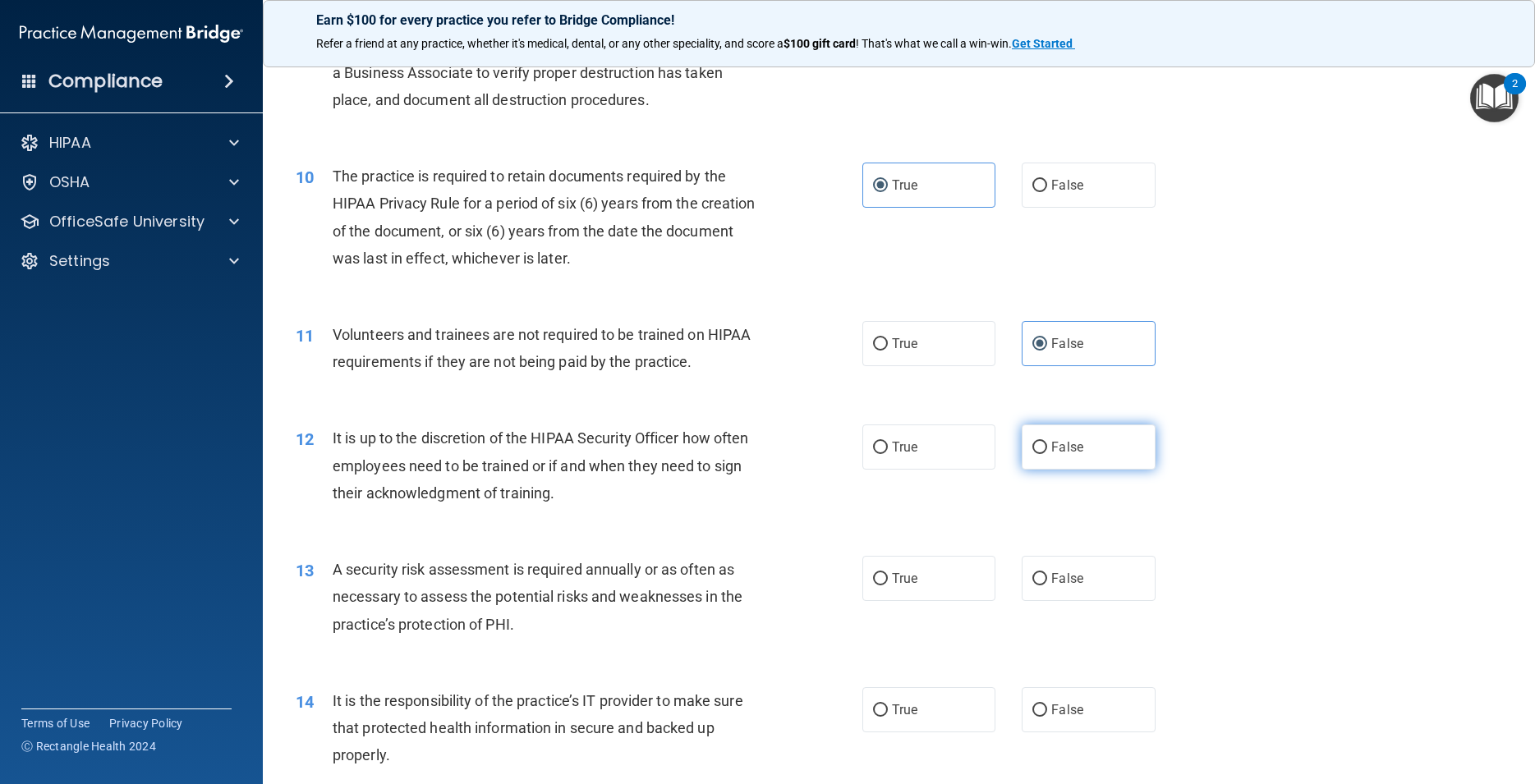
radio input "true"
click at [912, 601] on label "True" at bounding box center [928, 578] width 133 height 45
click at [887, 585] on input "True" at bounding box center [881, 578] width 15 height 12
radio input "true"
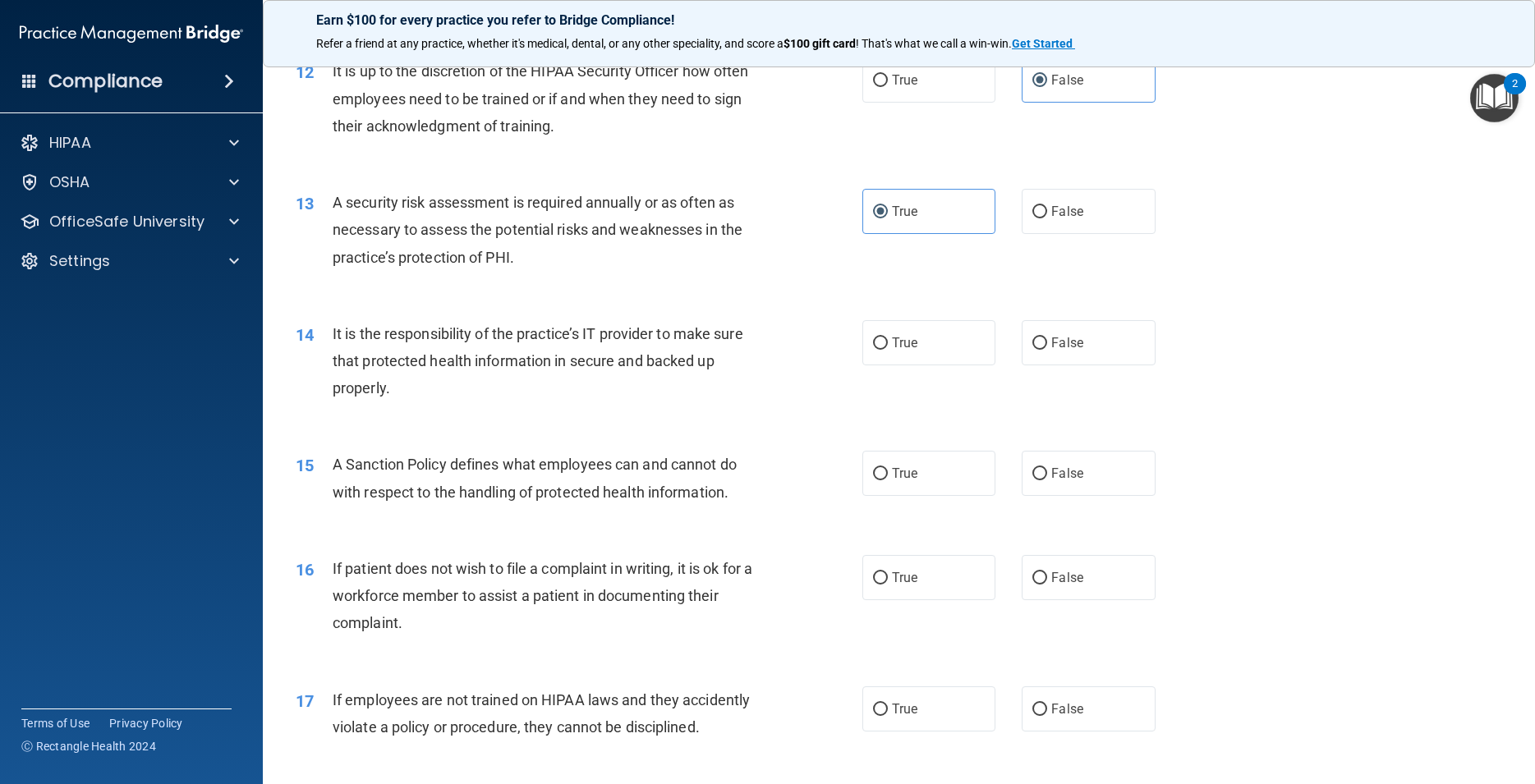
scroll to position [1698, 0]
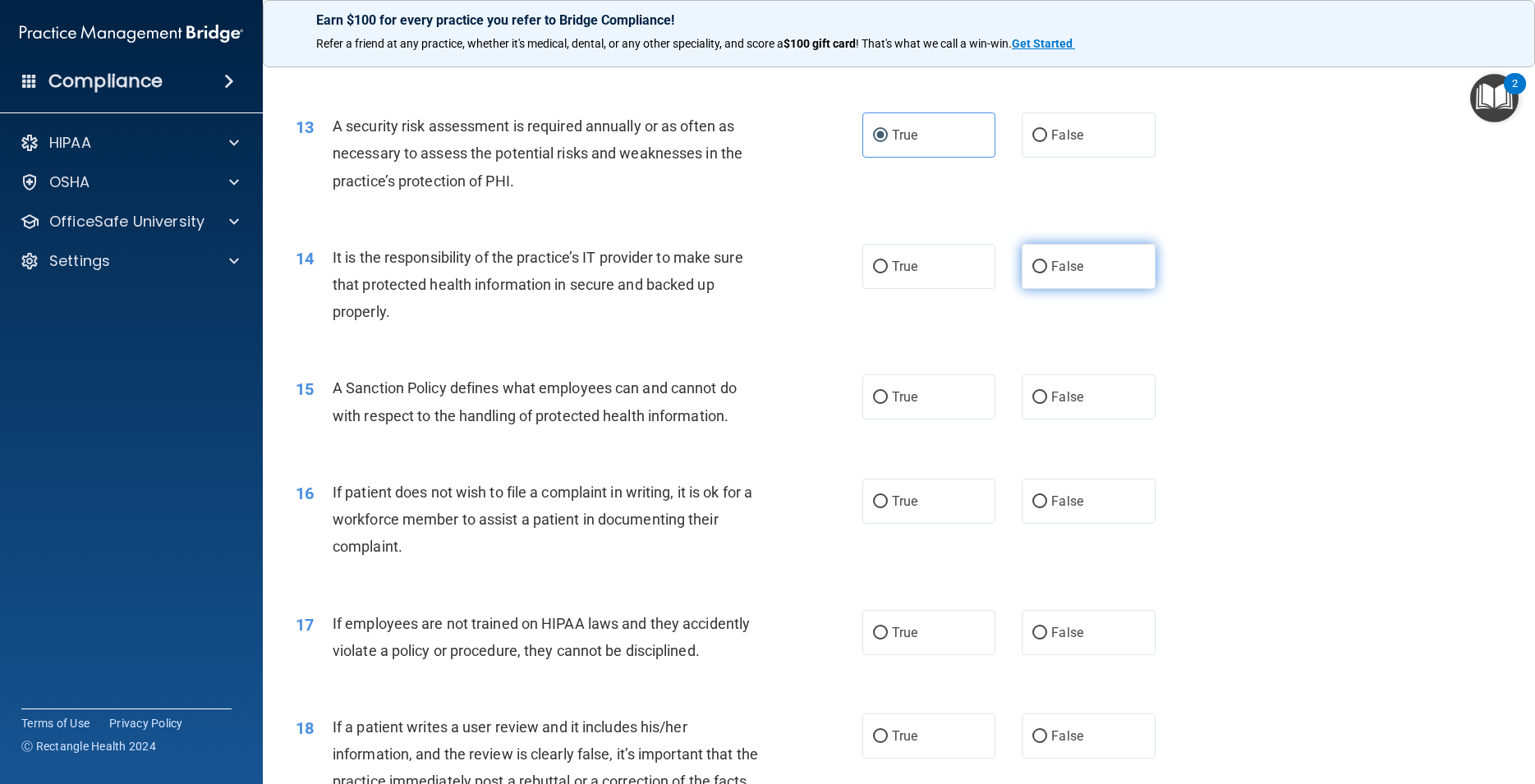
click at [1081, 289] on label "False" at bounding box center [1088, 266] width 133 height 45
click at [1047, 274] on input "False" at bounding box center [1039, 267] width 15 height 12
radio input "true"
click at [1085, 419] on label "False" at bounding box center [1088, 397] width 133 height 45
click at [1047, 404] on input "False" at bounding box center [1039, 397] width 15 height 12
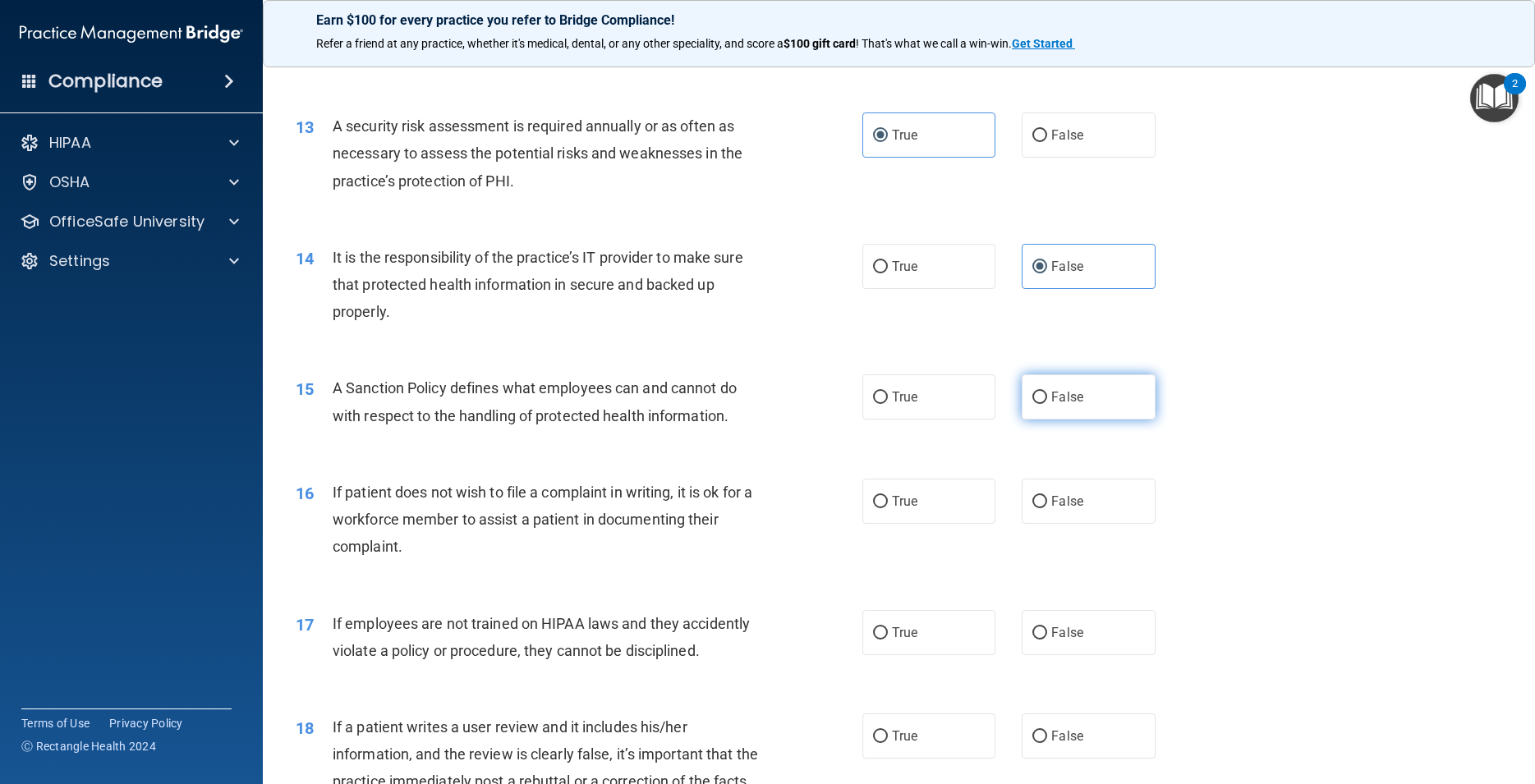
radio input "true"
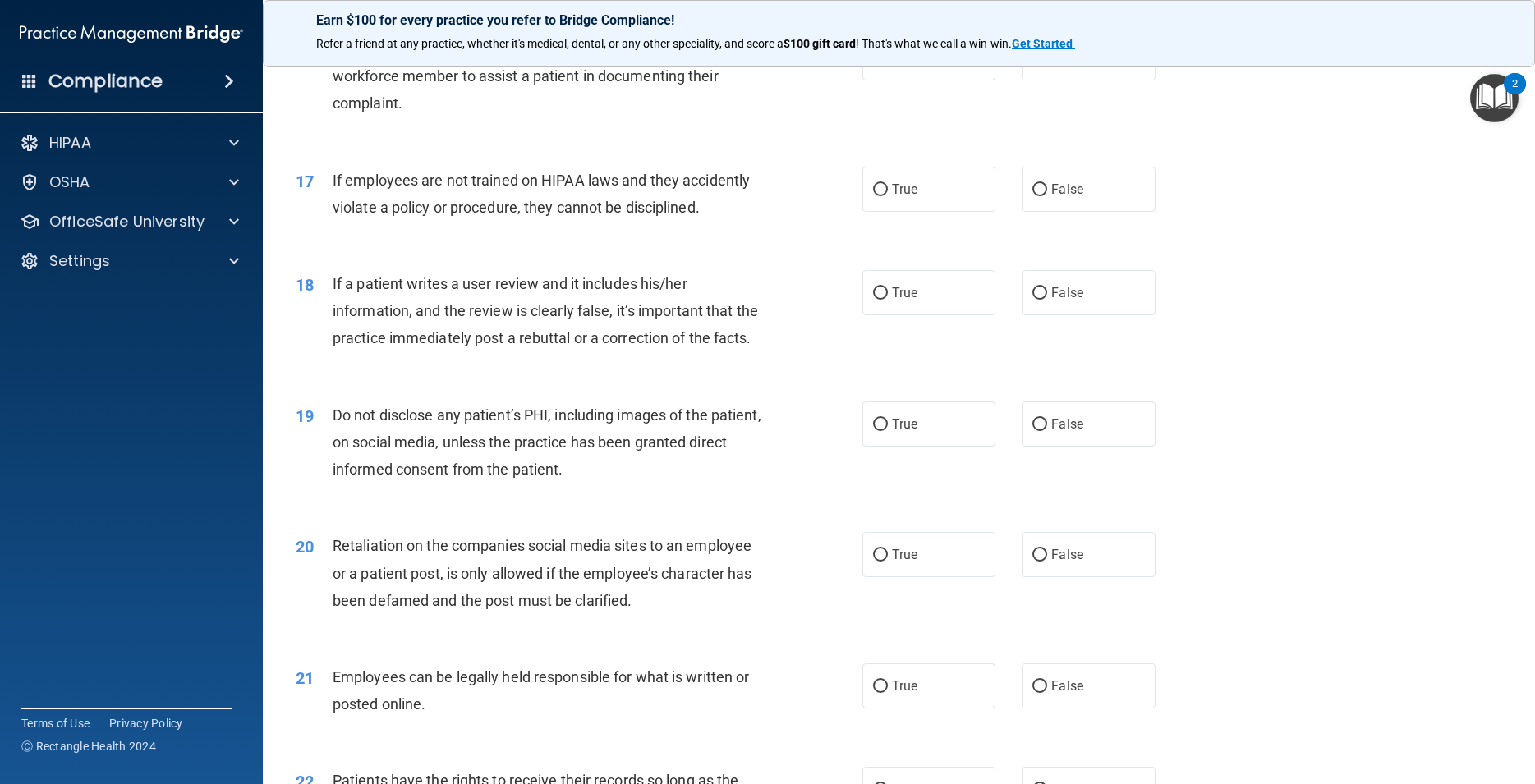
scroll to position [1993, 0]
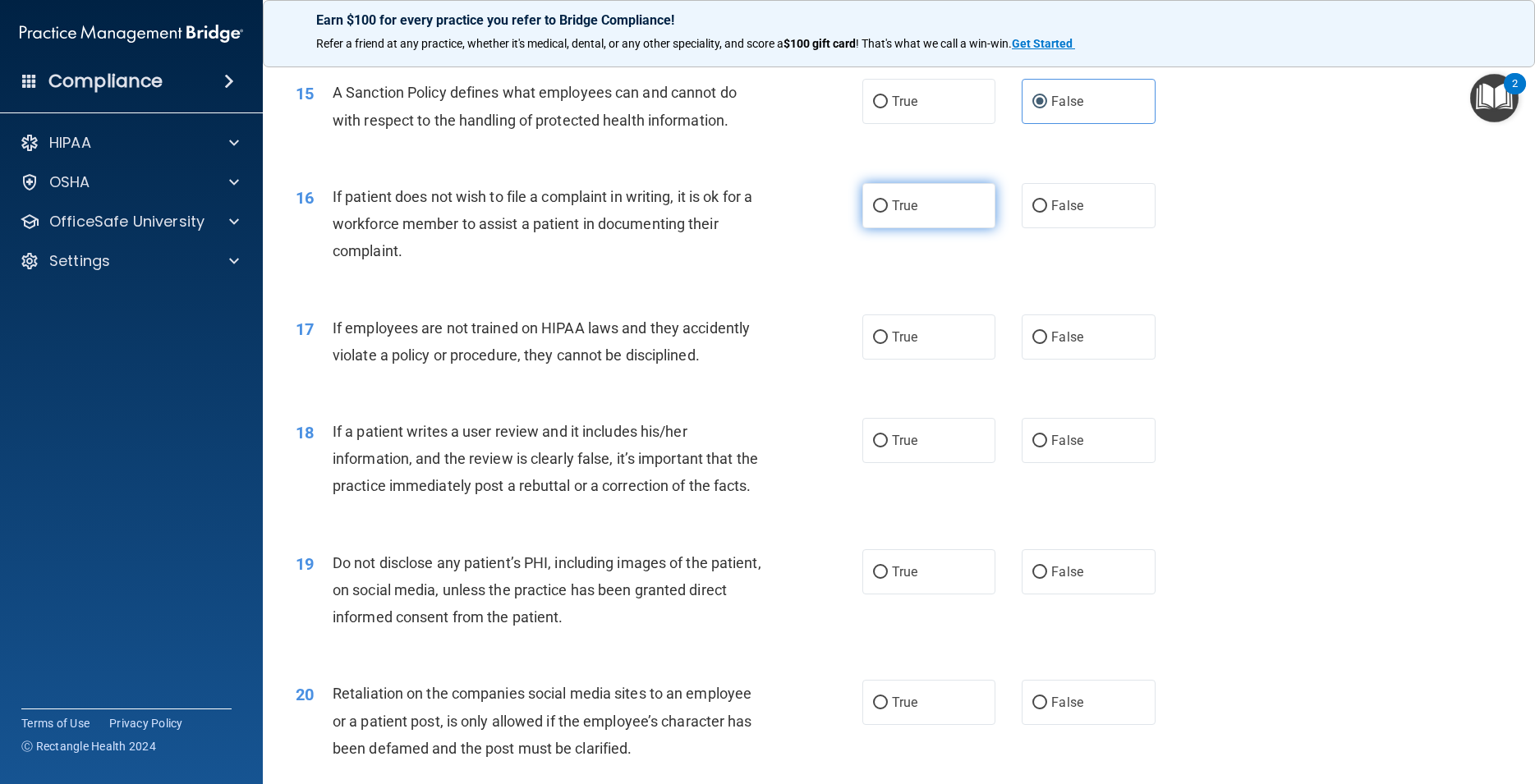
click at [924, 228] on label "True" at bounding box center [928, 206] width 133 height 45
click at [887, 212] on input "True" at bounding box center [881, 206] width 15 height 12
radio input "true"
click at [1065, 344] on span "False" at bounding box center [1067, 337] width 32 height 16
click at [1047, 343] on input "False" at bounding box center [1039, 337] width 15 height 12
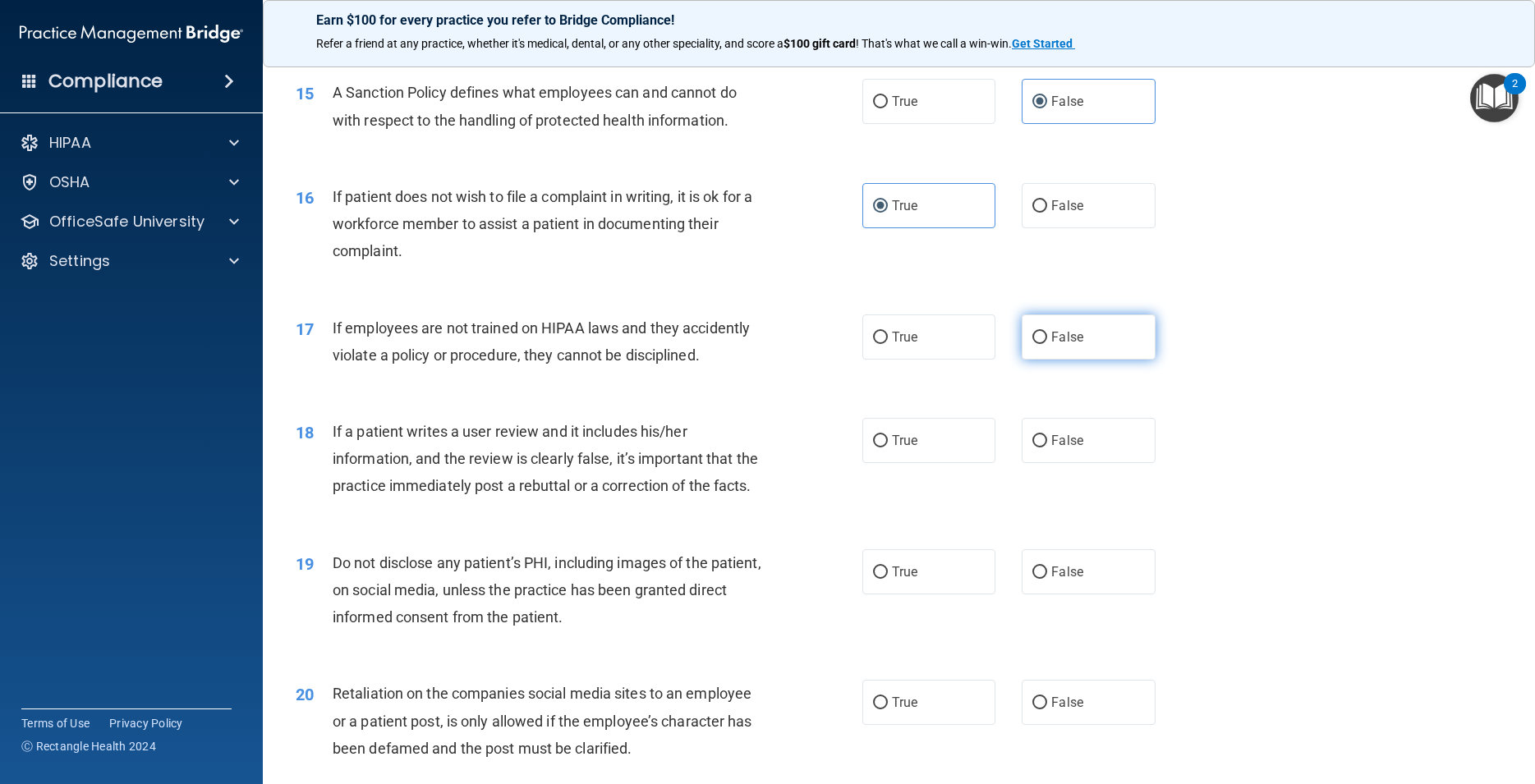
radio input "true"
click at [1091, 463] on label "False" at bounding box center [1088, 441] width 133 height 45
click at [1047, 447] on input "False" at bounding box center [1039, 441] width 15 height 12
radio input "true"
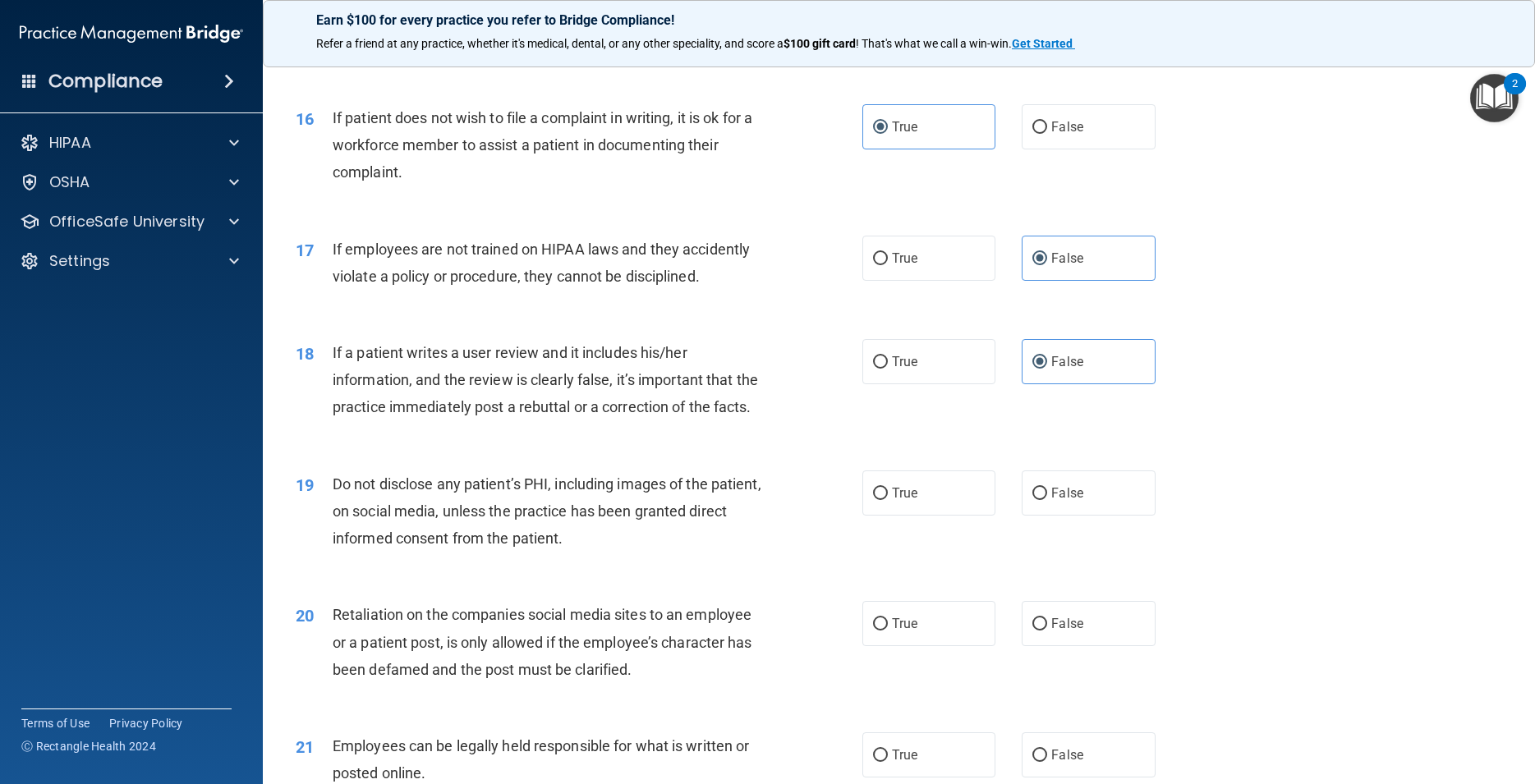
scroll to position [2142, 0]
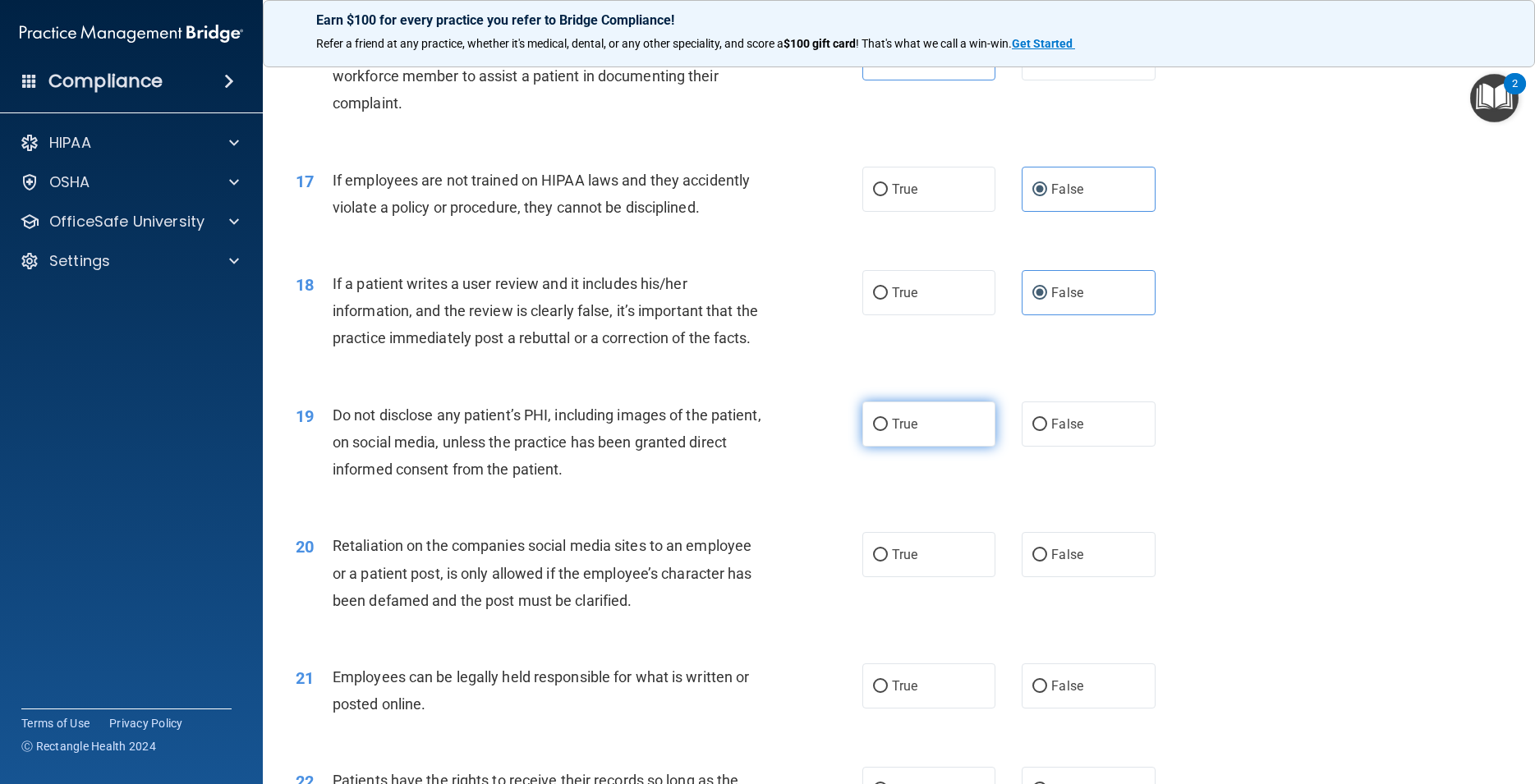
click at [931, 446] on label "True" at bounding box center [928, 424] width 133 height 45
click at [887, 431] on input "True" at bounding box center [881, 425] width 15 height 12
radio input "true"
click at [1062, 576] on label "False" at bounding box center [1088, 555] width 133 height 45
click at [1047, 561] on input "False" at bounding box center [1039, 555] width 15 height 12
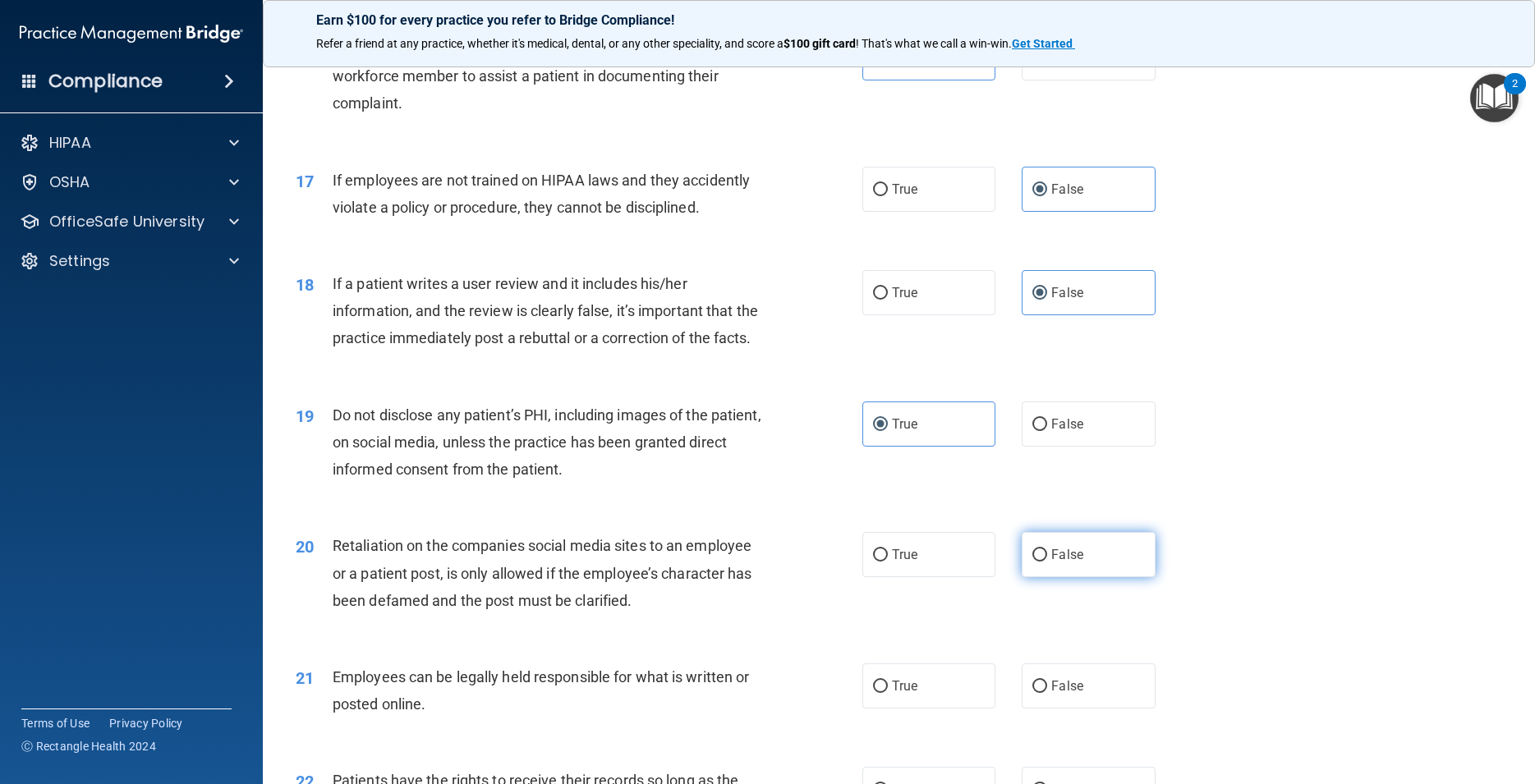
radio input "true"
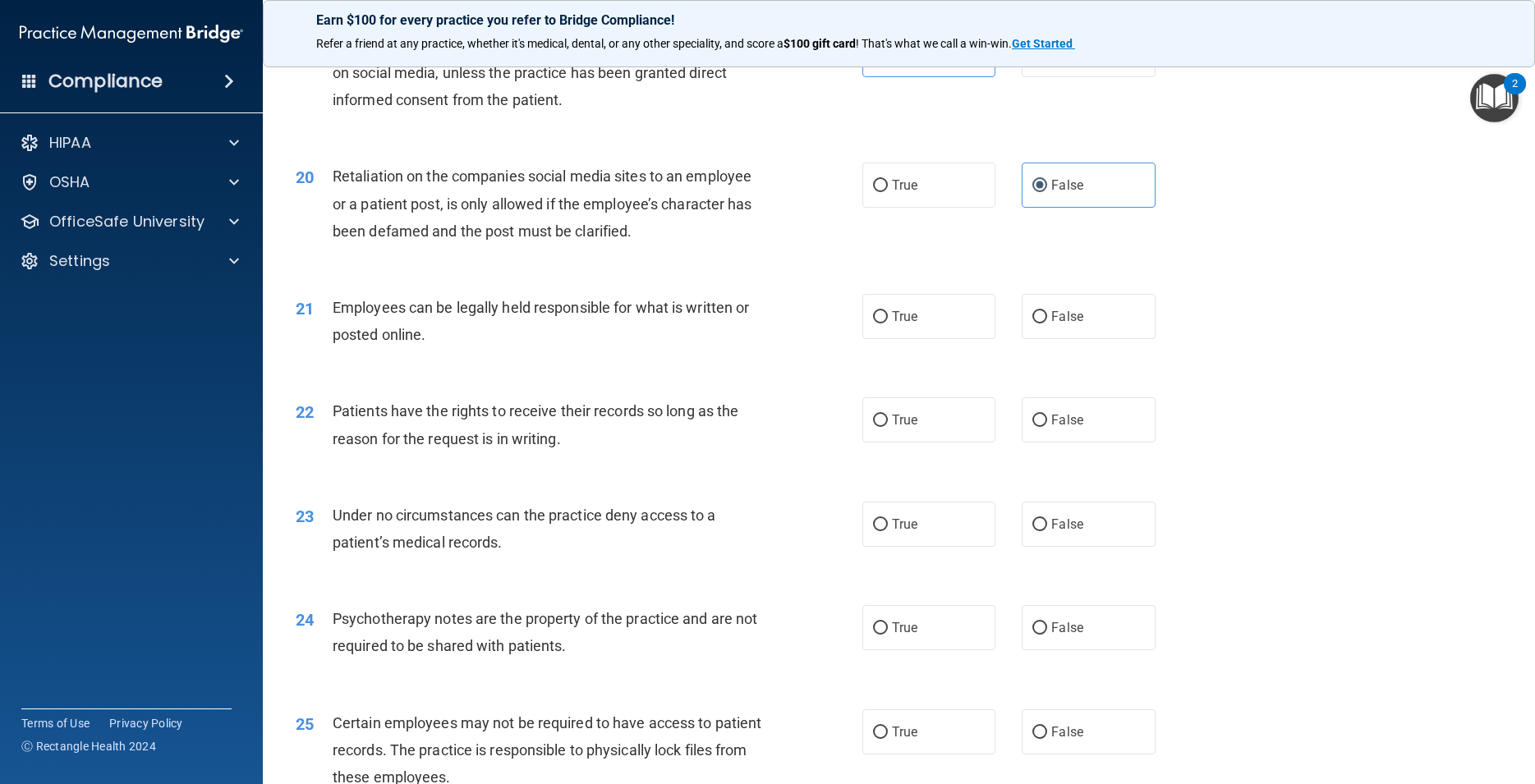
scroll to position [2585, 0]
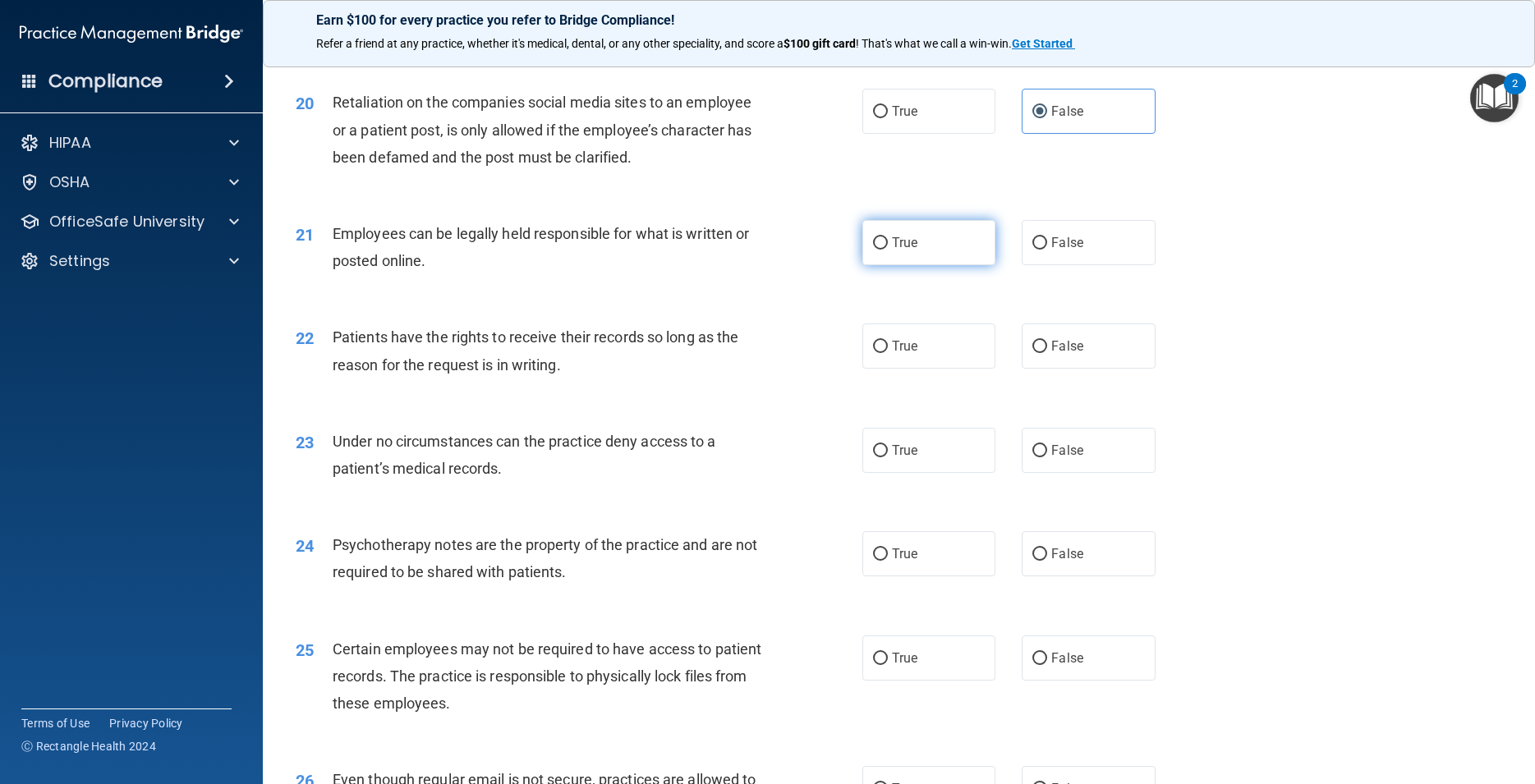
click at [930, 265] on label "True" at bounding box center [928, 242] width 133 height 45
click at [887, 249] on input "True" at bounding box center [881, 242] width 15 height 12
radio input "true"
click at [1071, 369] on label "False" at bounding box center [1088, 346] width 133 height 45
click at [1047, 353] on input "False" at bounding box center [1039, 346] width 15 height 12
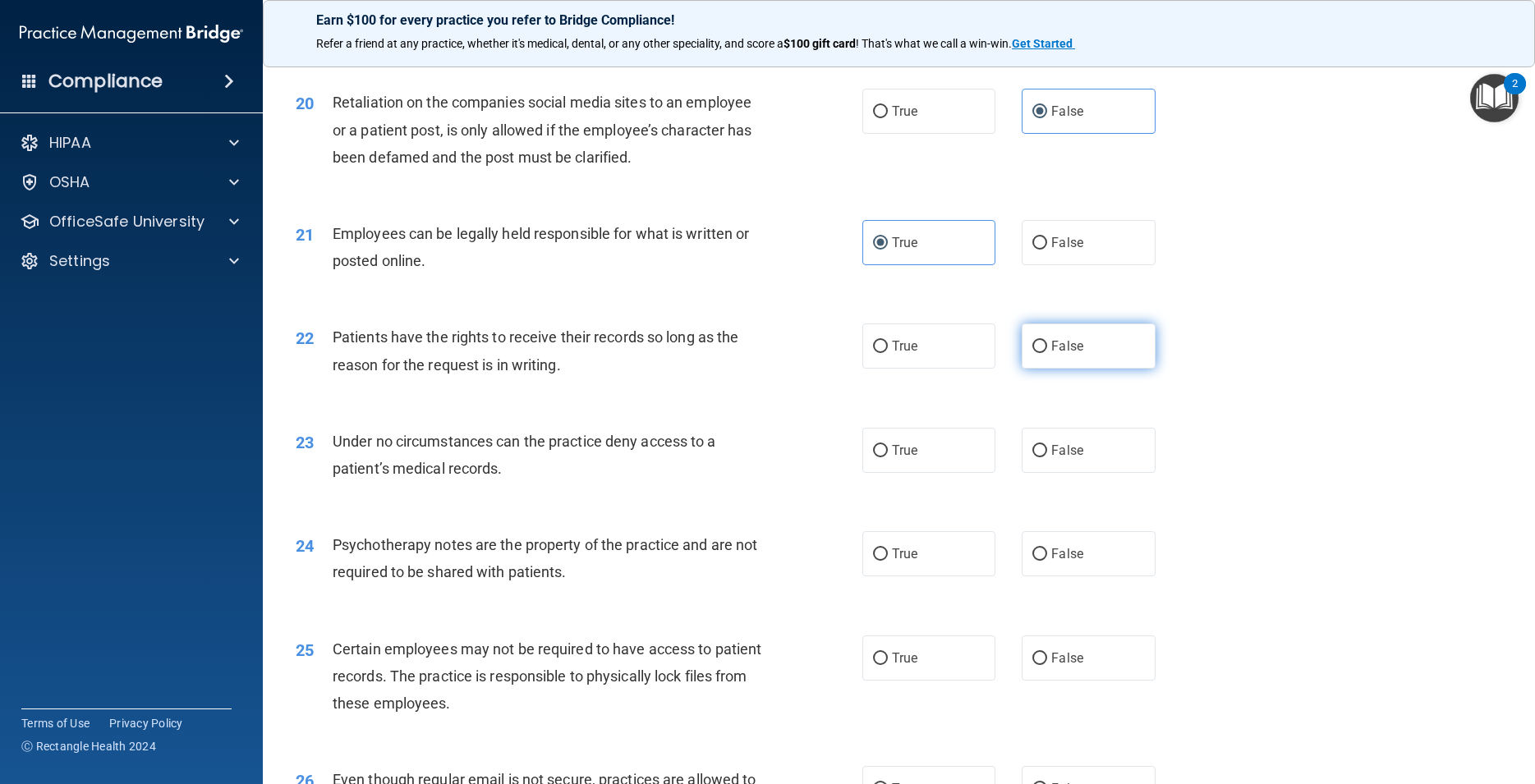
radio input "true"
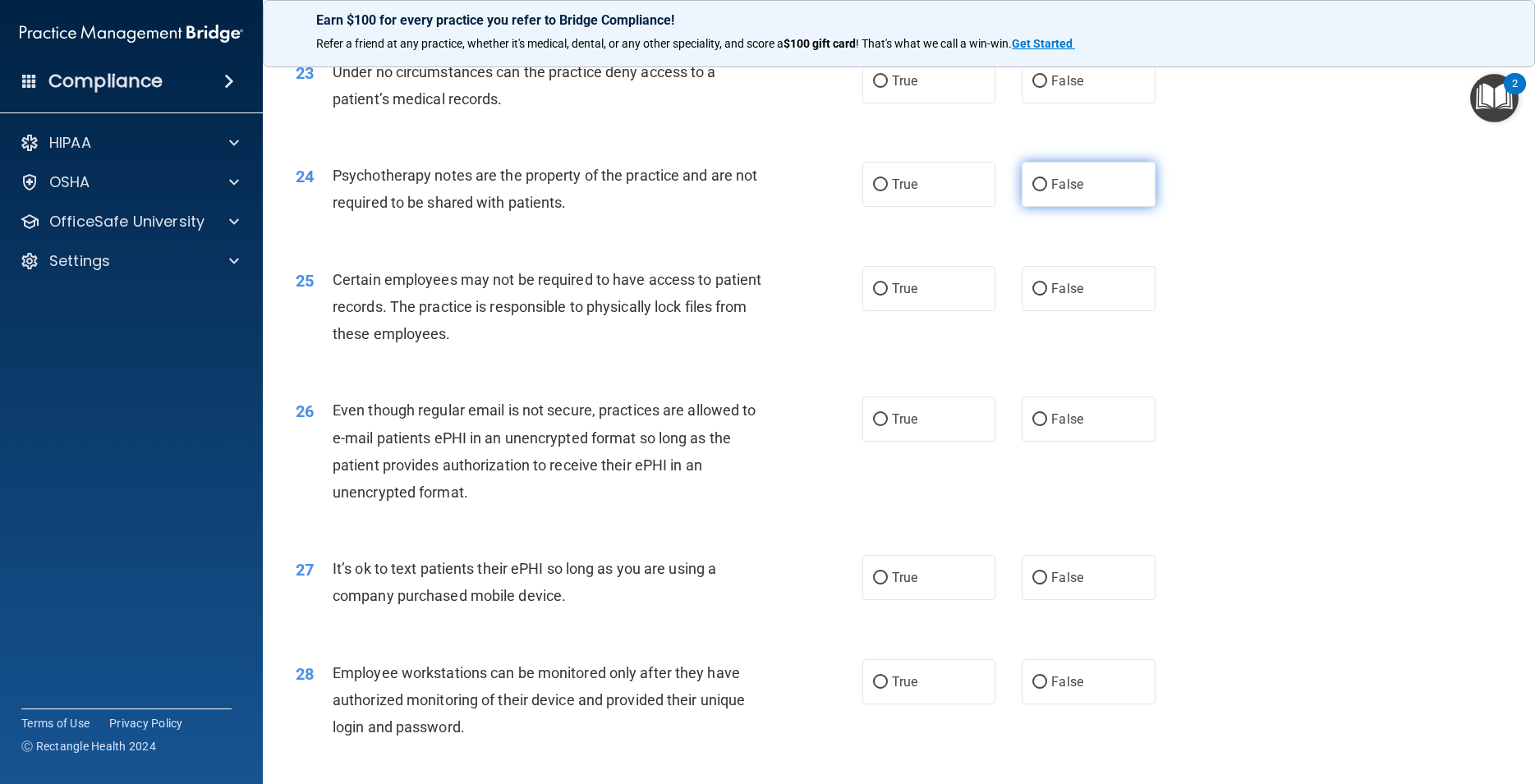
scroll to position [2880, 0]
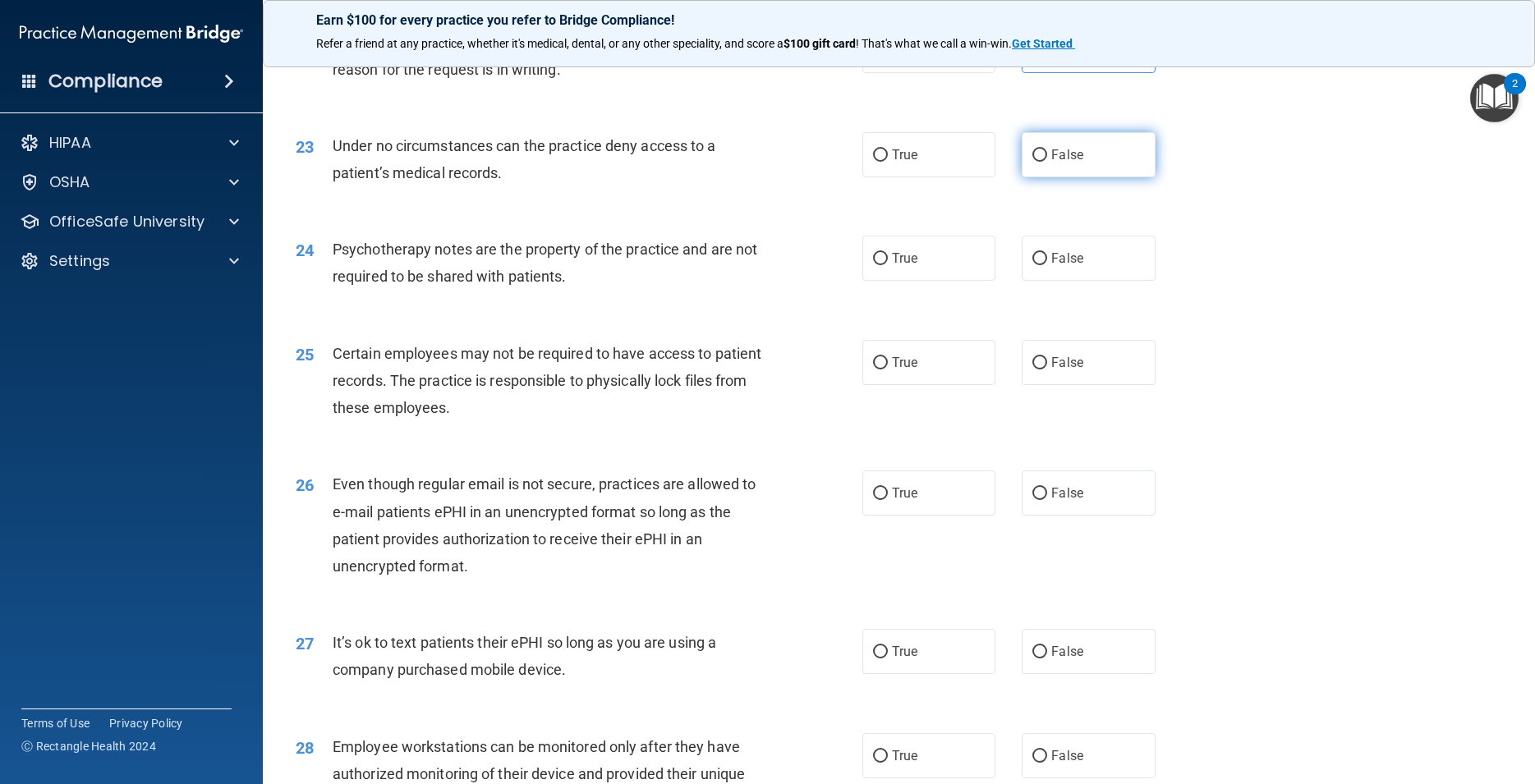
click at [1052, 162] on span "False" at bounding box center [1067, 155] width 32 height 16
click at [1047, 161] on input "False" at bounding box center [1039, 155] width 15 height 12
radio input "true"
click at [916, 318] on div "24 Psychotherapy notes are the property of the practice and are not required to…" at bounding box center [899, 267] width 1231 height 104
click at [928, 385] on label "True" at bounding box center [928, 362] width 133 height 45
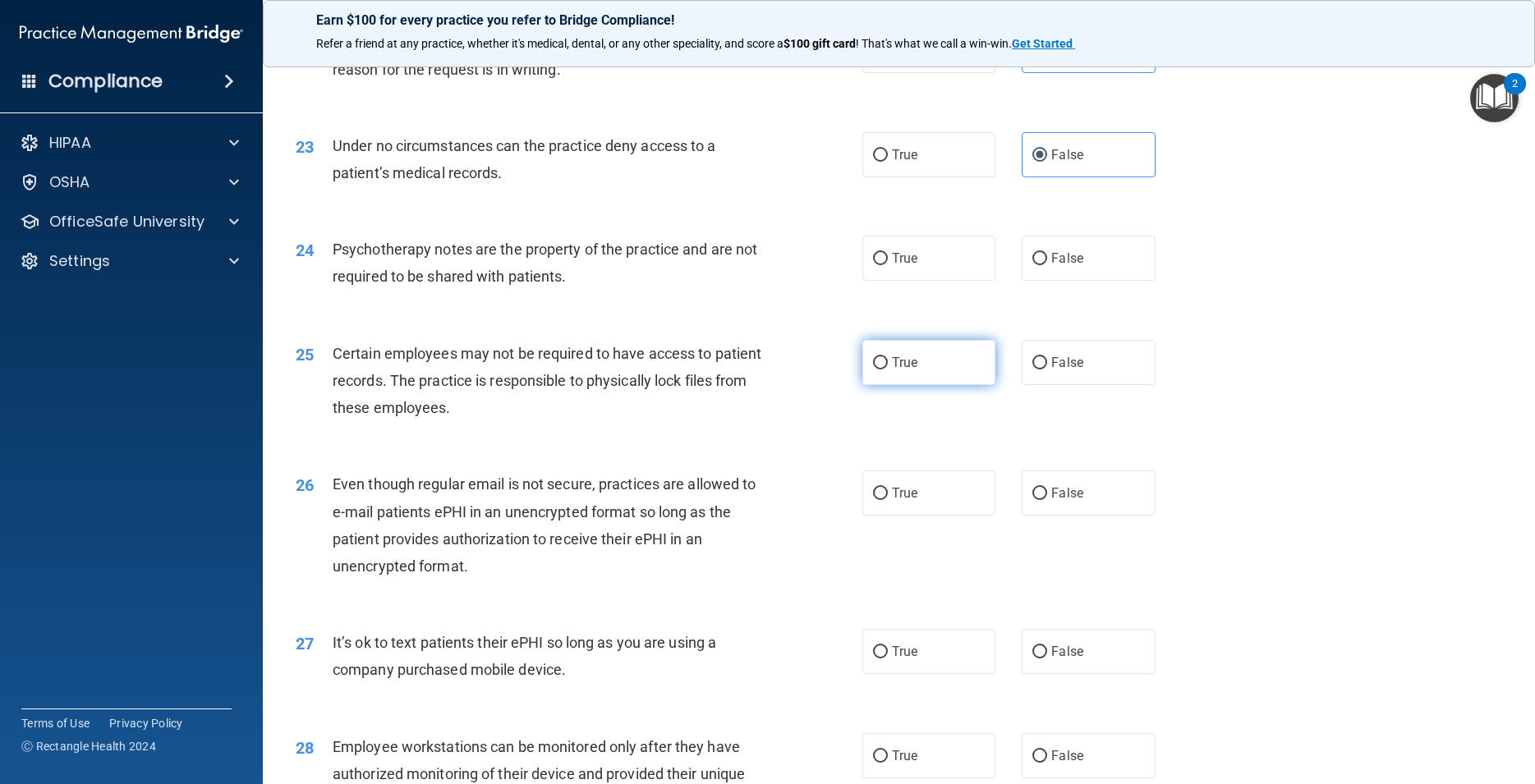
click at [887, 369] on input "True" at bounding box center [881, 362] width 15 height 12
radio input "true"
click at [933, 280] on label "True" at bounding box center [928, 259] width 133 height 45
click at [887, 265] on input "True" at bounding box center [881, 259] width 15 height 12
radio input "true"
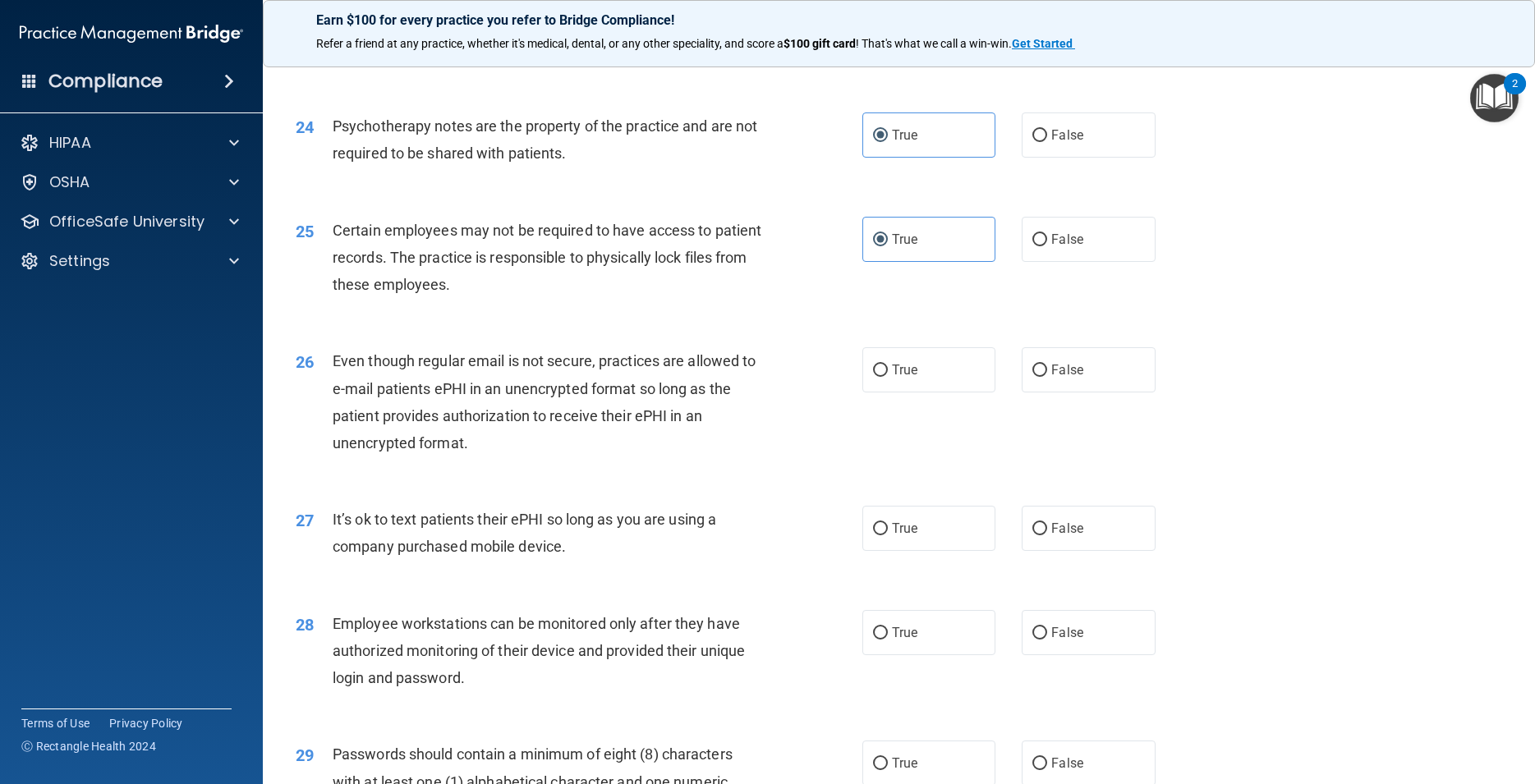
scroll to position [3028, 0]
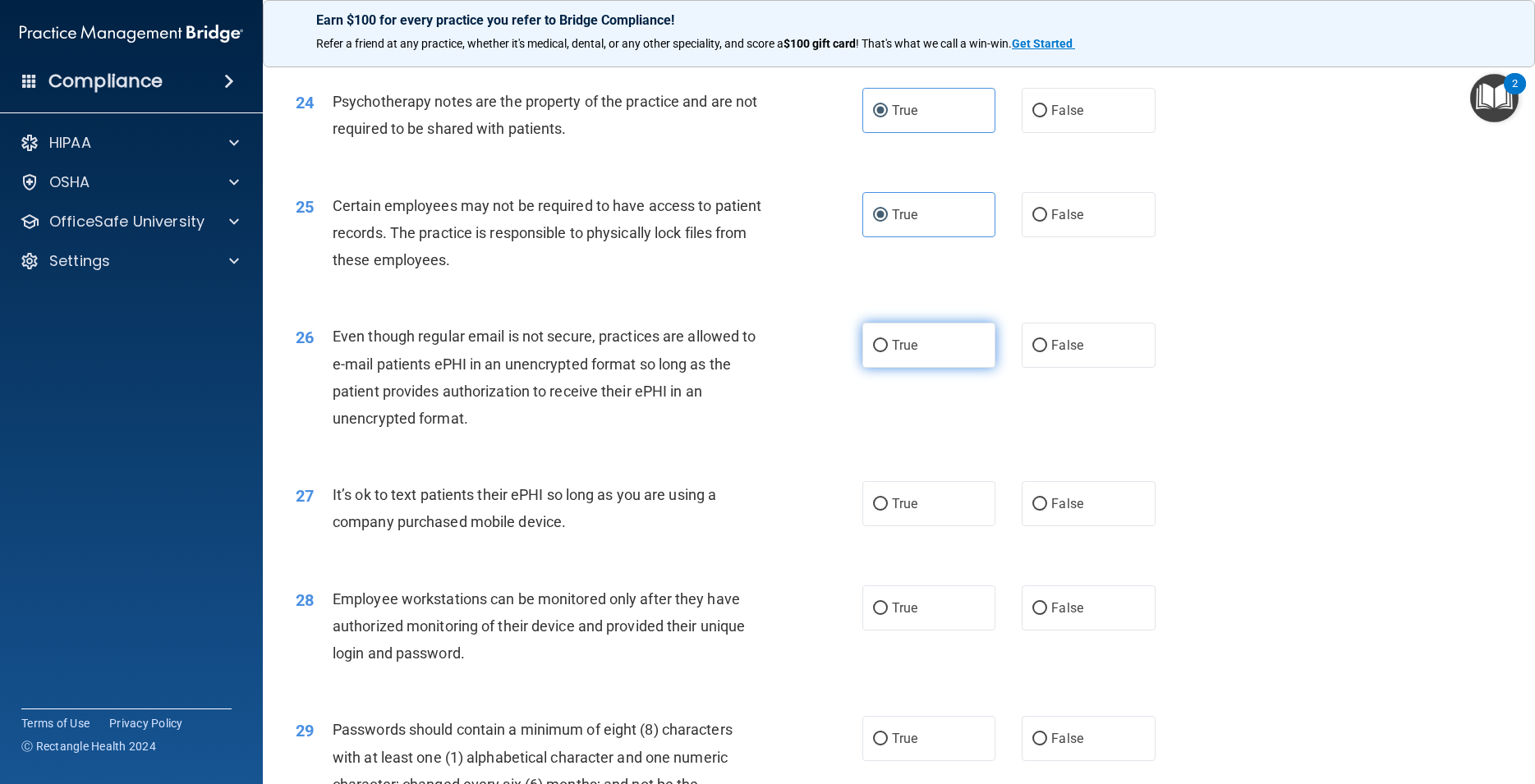
click at [941, 368] on label "True" at bounding box center [928, 345] width 133 height 45
click at [887, 352] on input "True" at bounding box center [881, 345] width 15 height 12
radio input "true"
click at [1069, 511] on span "False" at bounding box center [1067, 503] width 32 height 16
click at [1047, 510] on input "False" at bounding box center [1039, 504] width 15 height 12
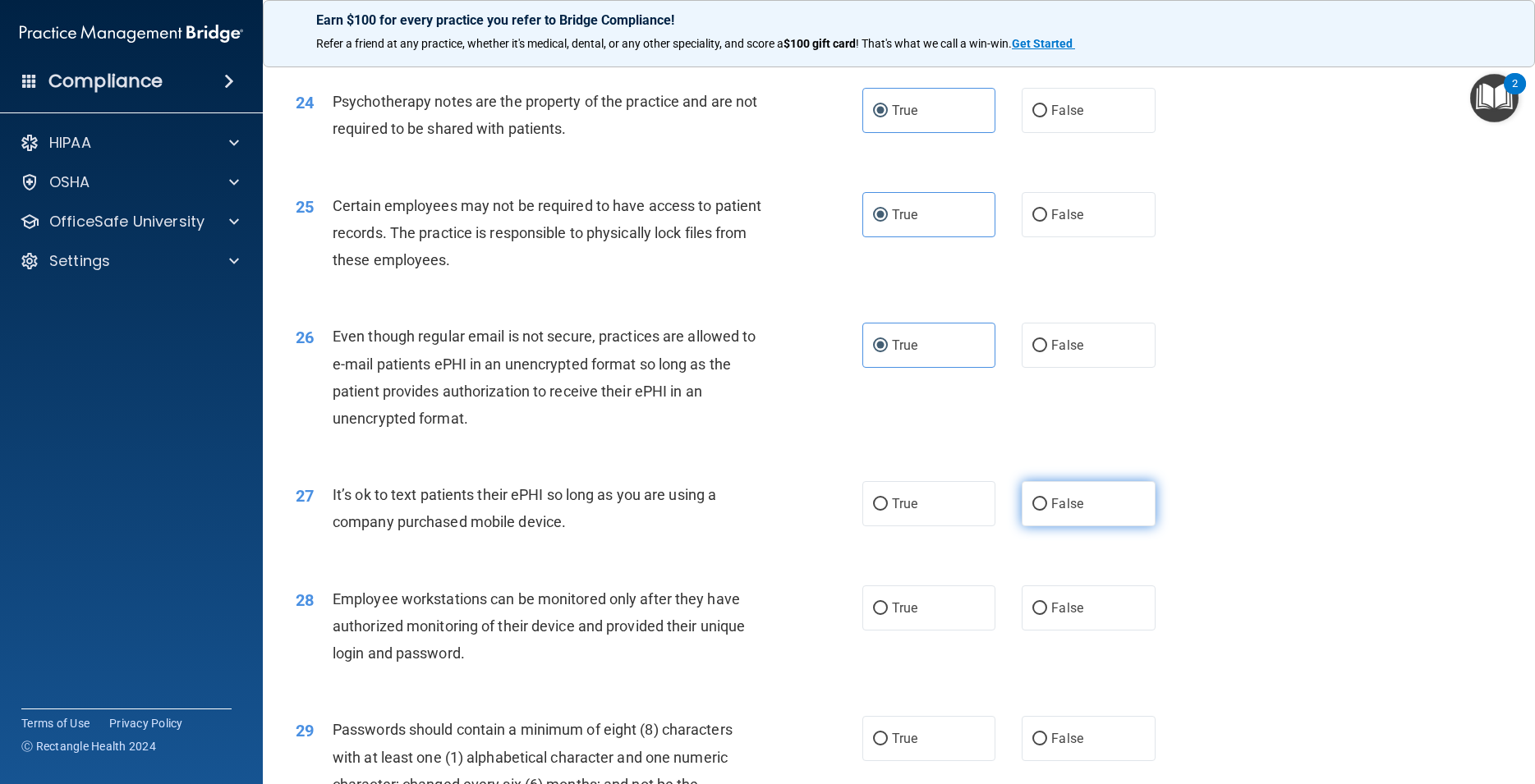
radio input "true"
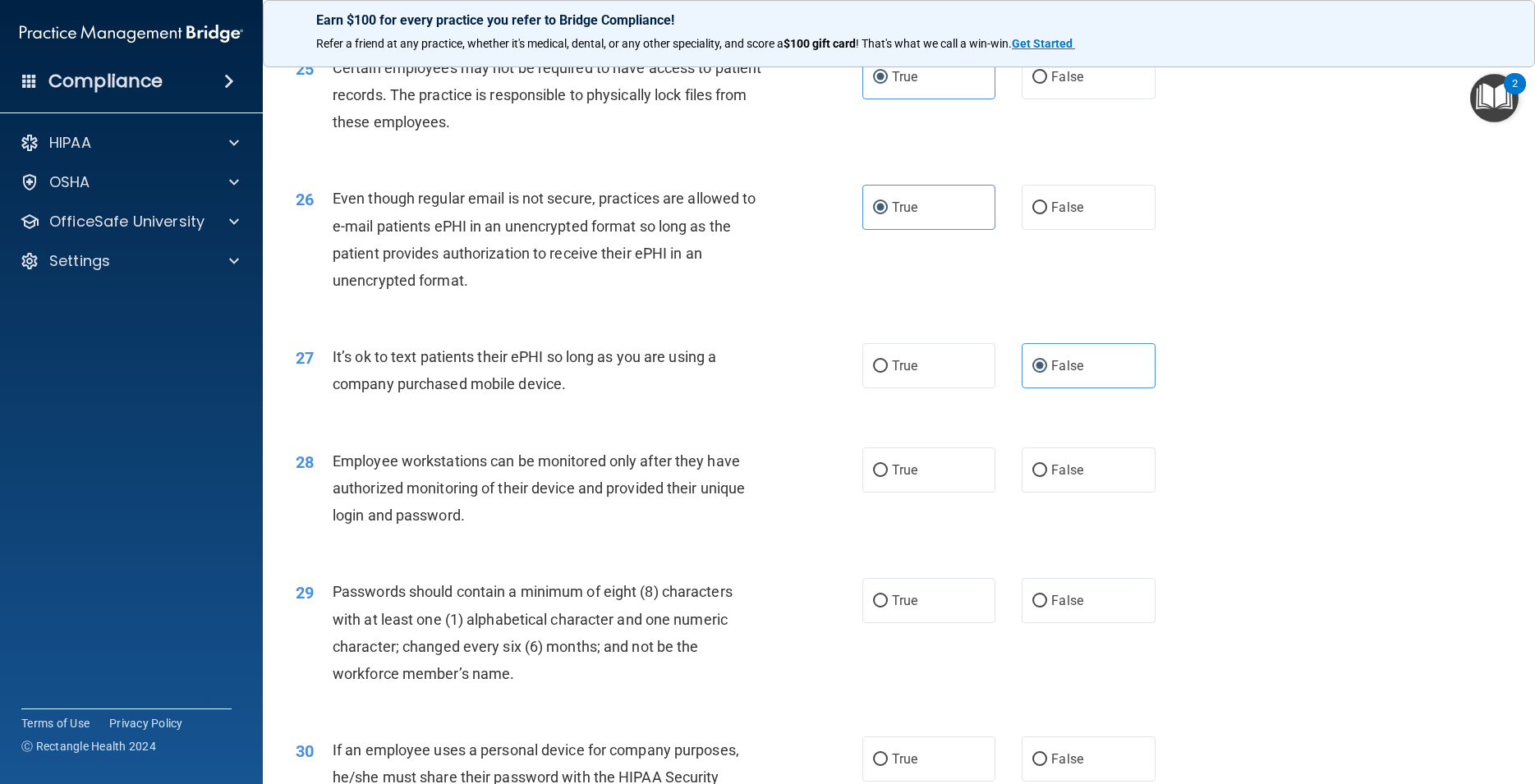
scroll to position [3176, 0]
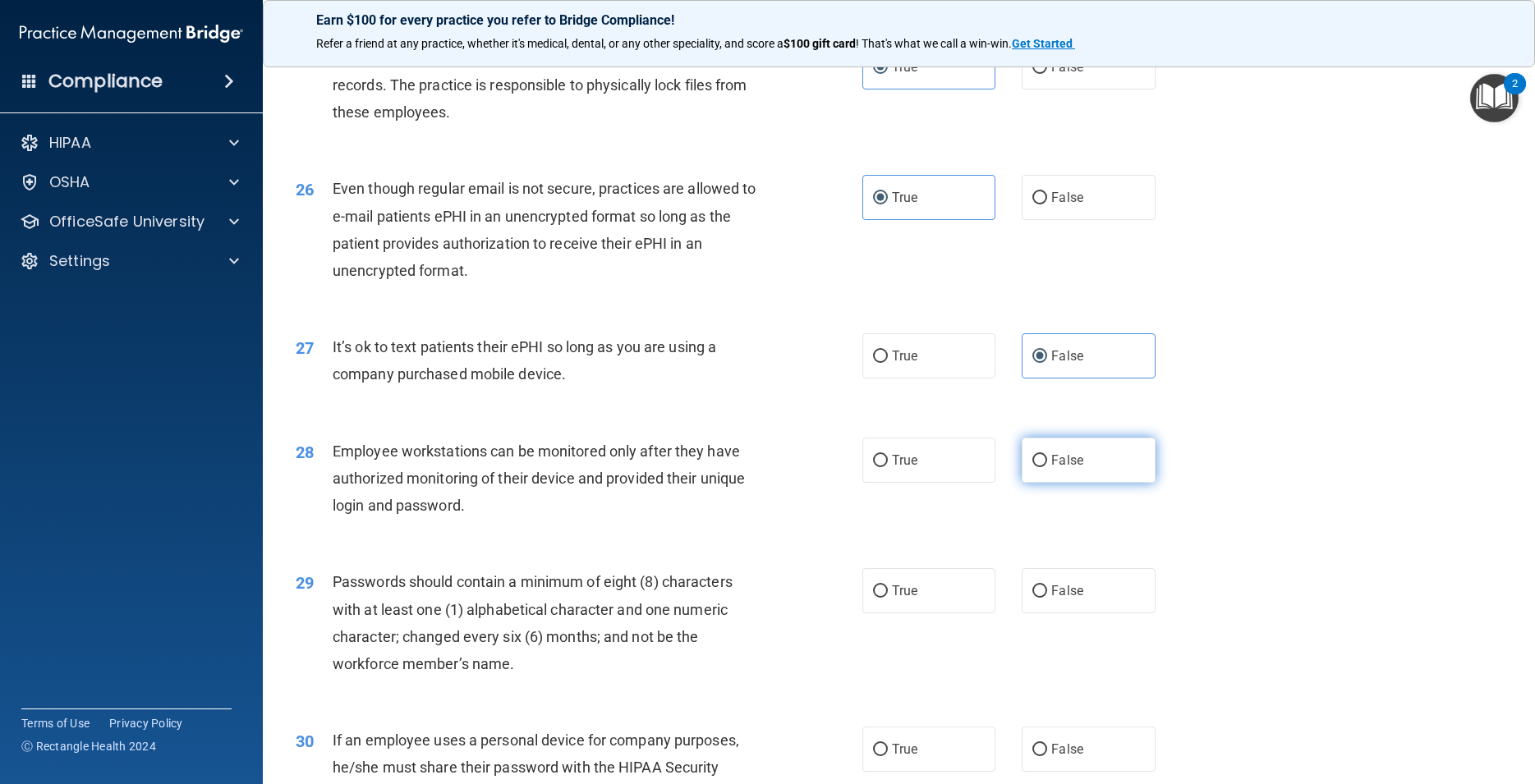
click at [1084, 482] on label "False" at bounding box center [1088, 460] width 133 height 45
click at [1047, 467] on input "False" at bounding box center [1039, 460] width 15 height 12
radio input "true"
click at [921, 613] on label "True" at bounding box center [928, 591] width 133 height 45
click at [887, 597] on input "True" at bounding box center [881, 591] width 15 height 12
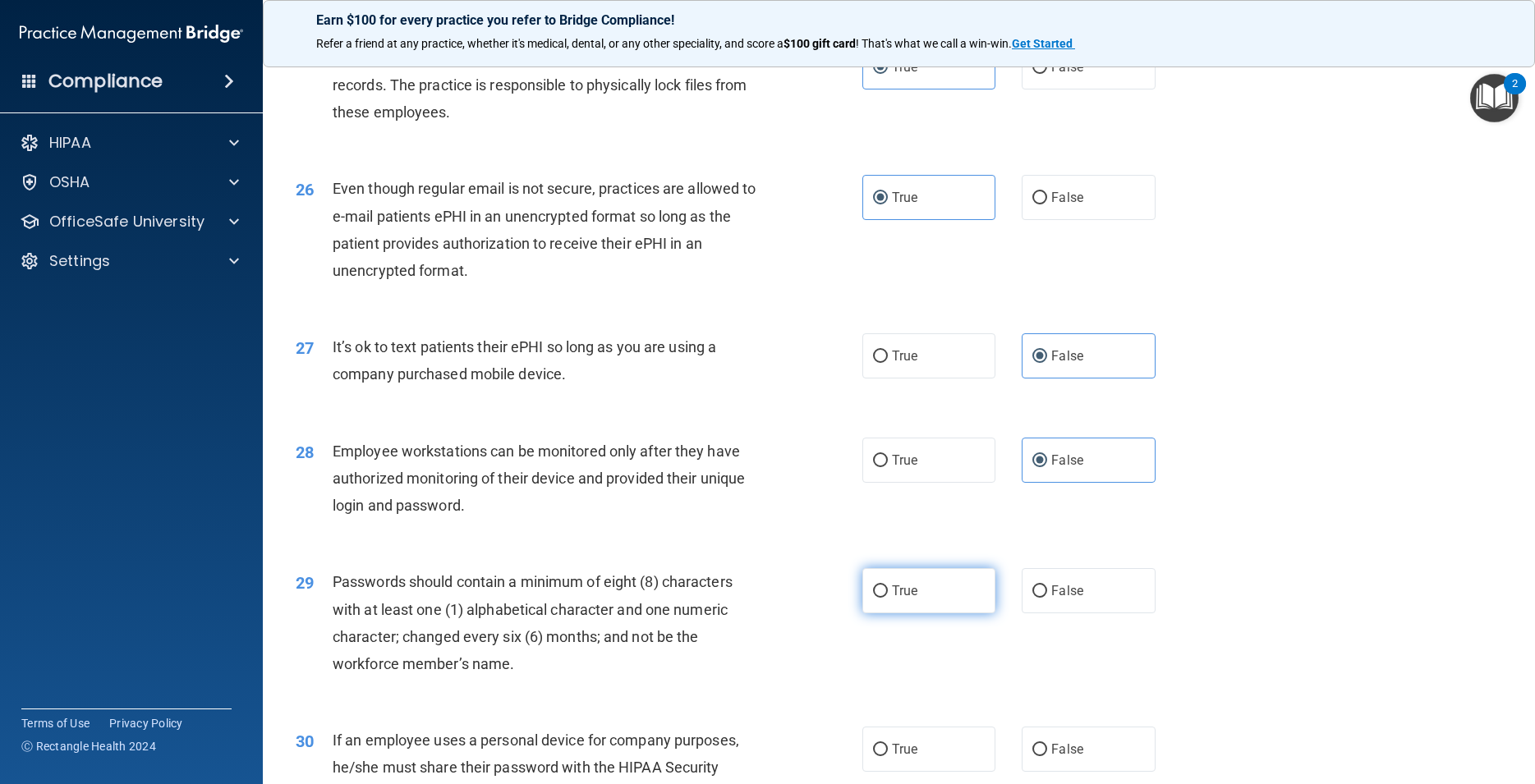
radio input "true"
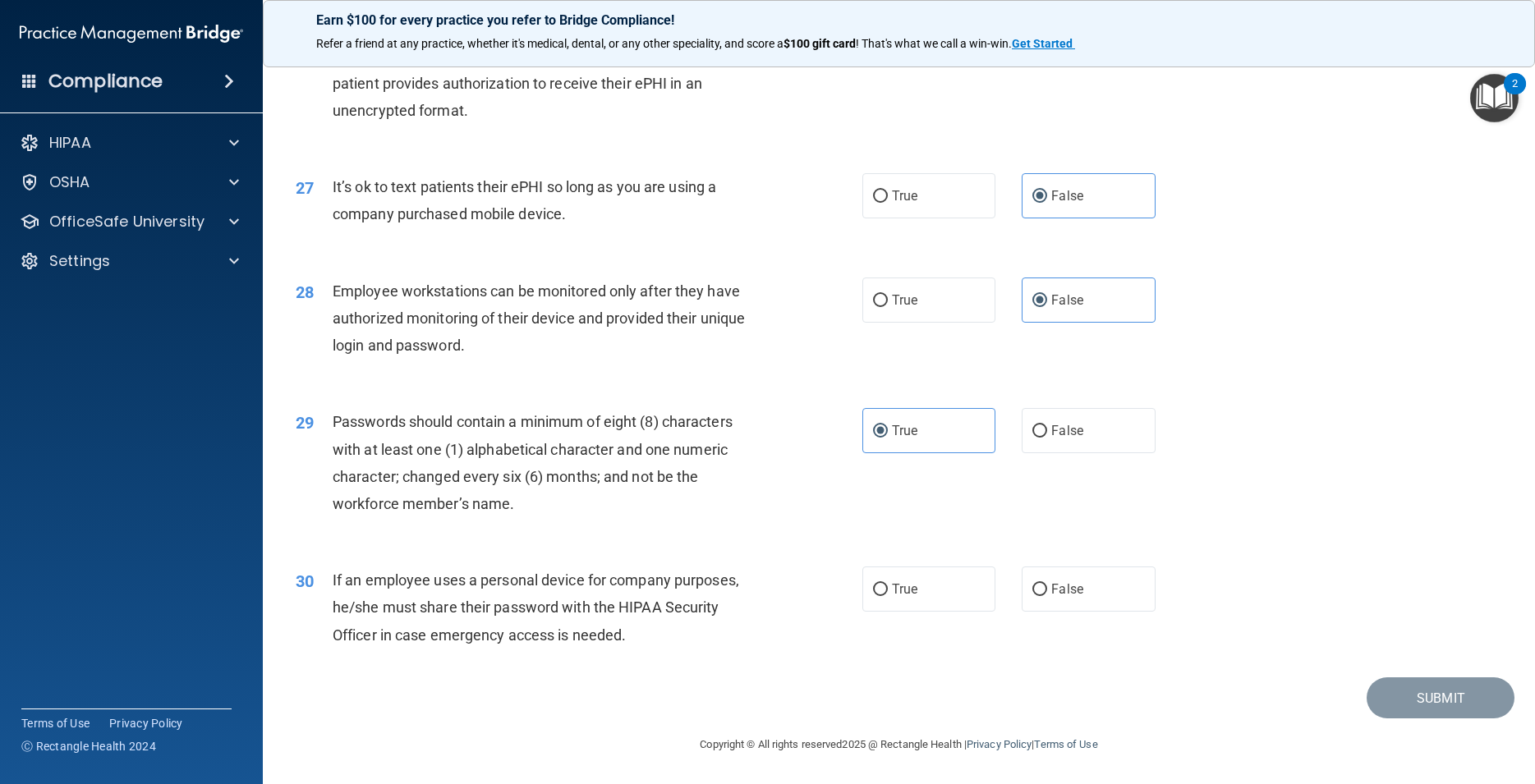
scroll to position [3397, 0]
click at [1051, 596] on span "False" at bounding box center [1067, 589] width 32 height 16
click at [1045, 595] on input "False" at bounding box center [1039, 589] width 15 height 12
radio input "true"
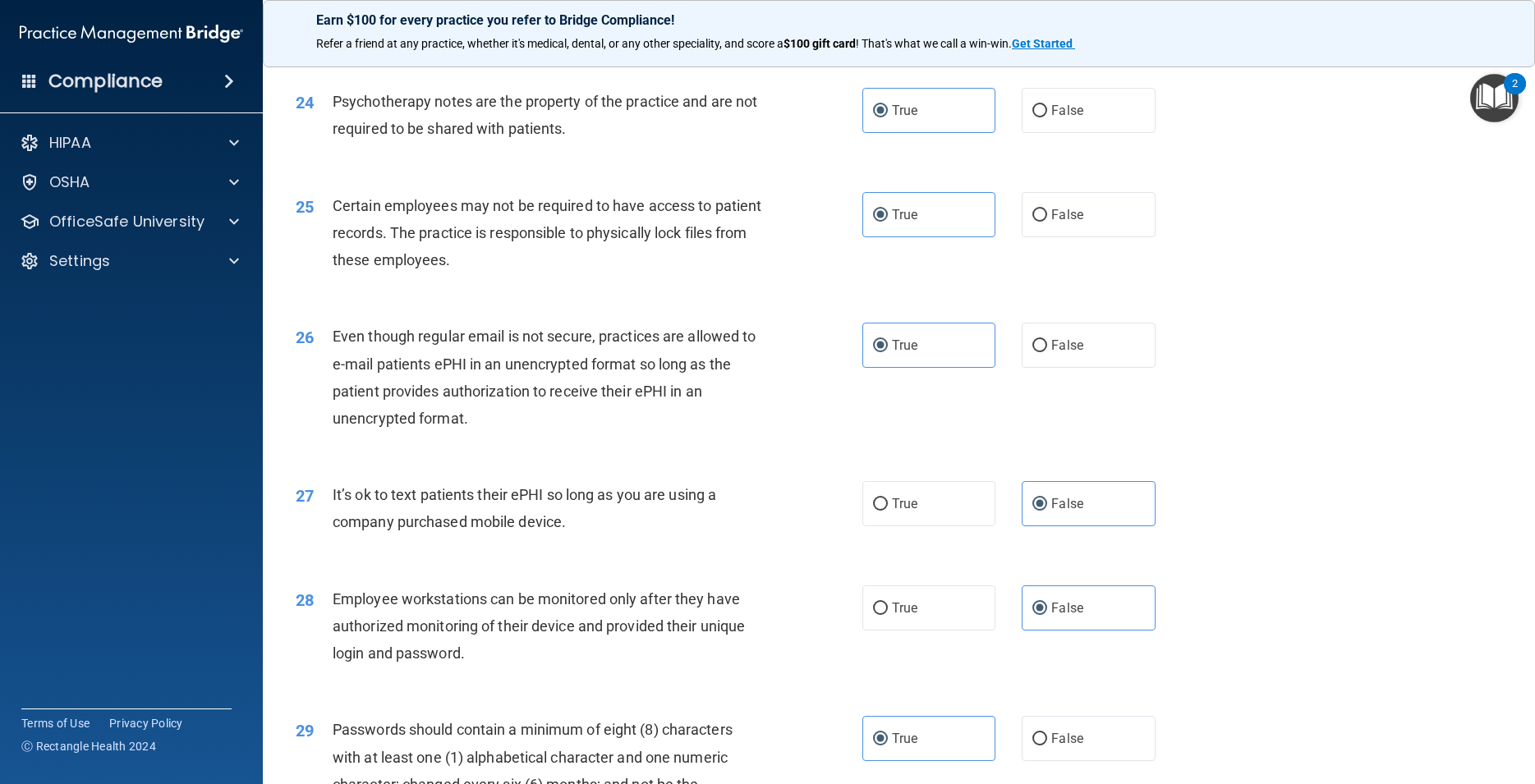
scroll to position [3418, 0]
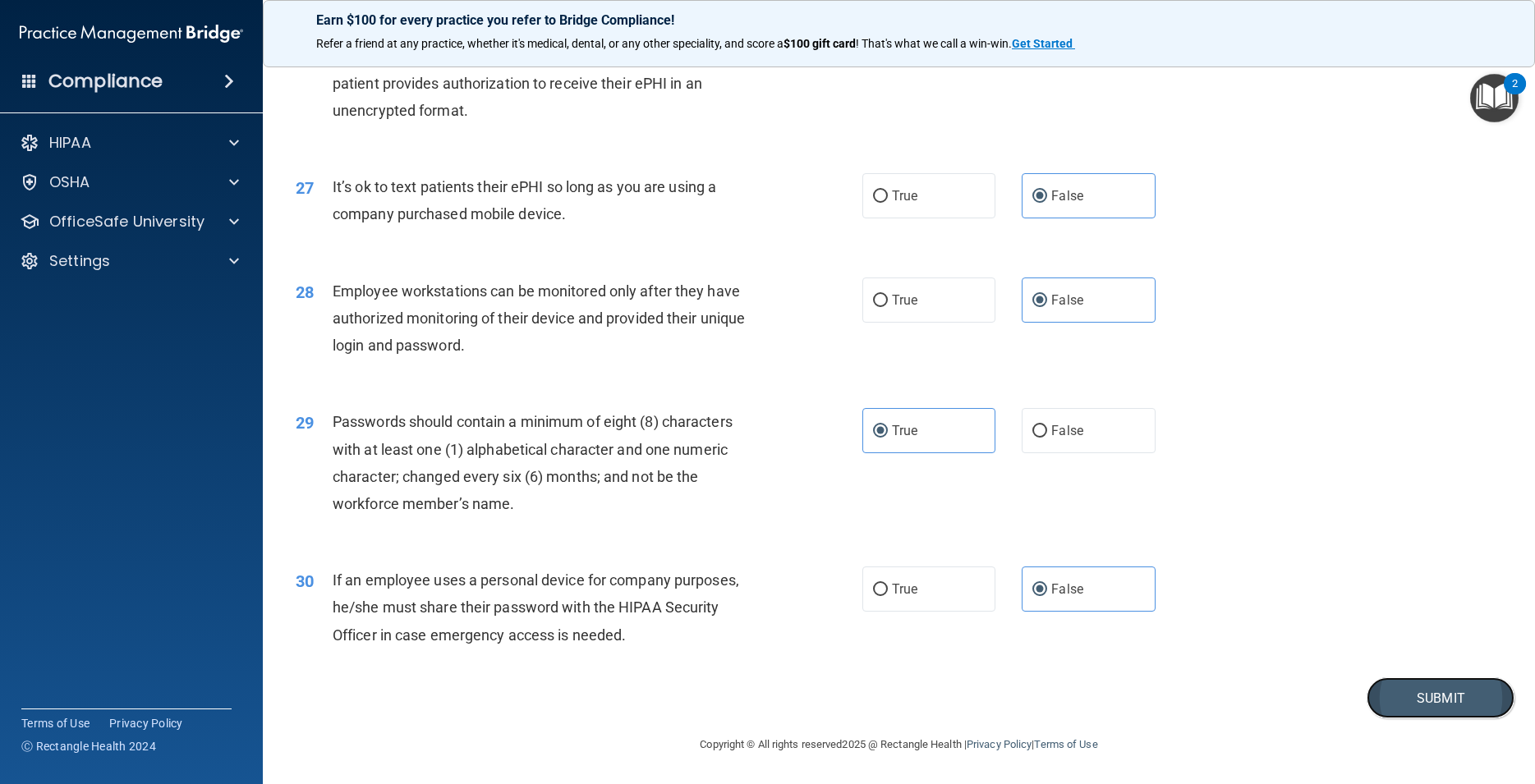
click at [1400, 695] on button "Submit" at bounding box center [1440, 698] width 148 height 42
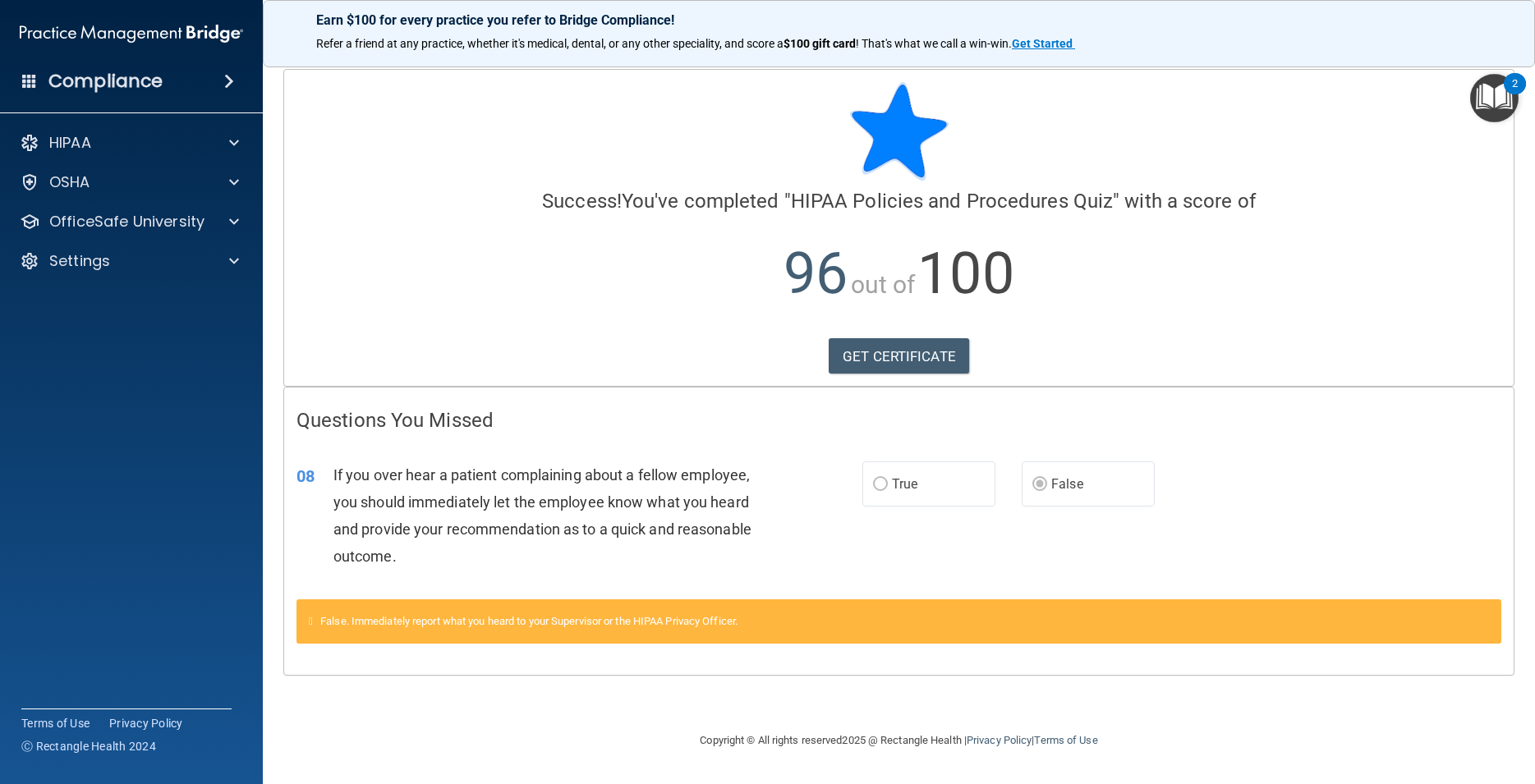
click at [1053, 482] on span "False" at bounding box center [1067, 483] width 32 height 16
click at [1086, 617] on div "False. Immediately report what you heard to your Supervisor or the HIPAA Privac…" at bounding box center [899, 621] width 1205 height 44
click at [228, 184] on div at bounding box center [231, 182] width 41 height 20
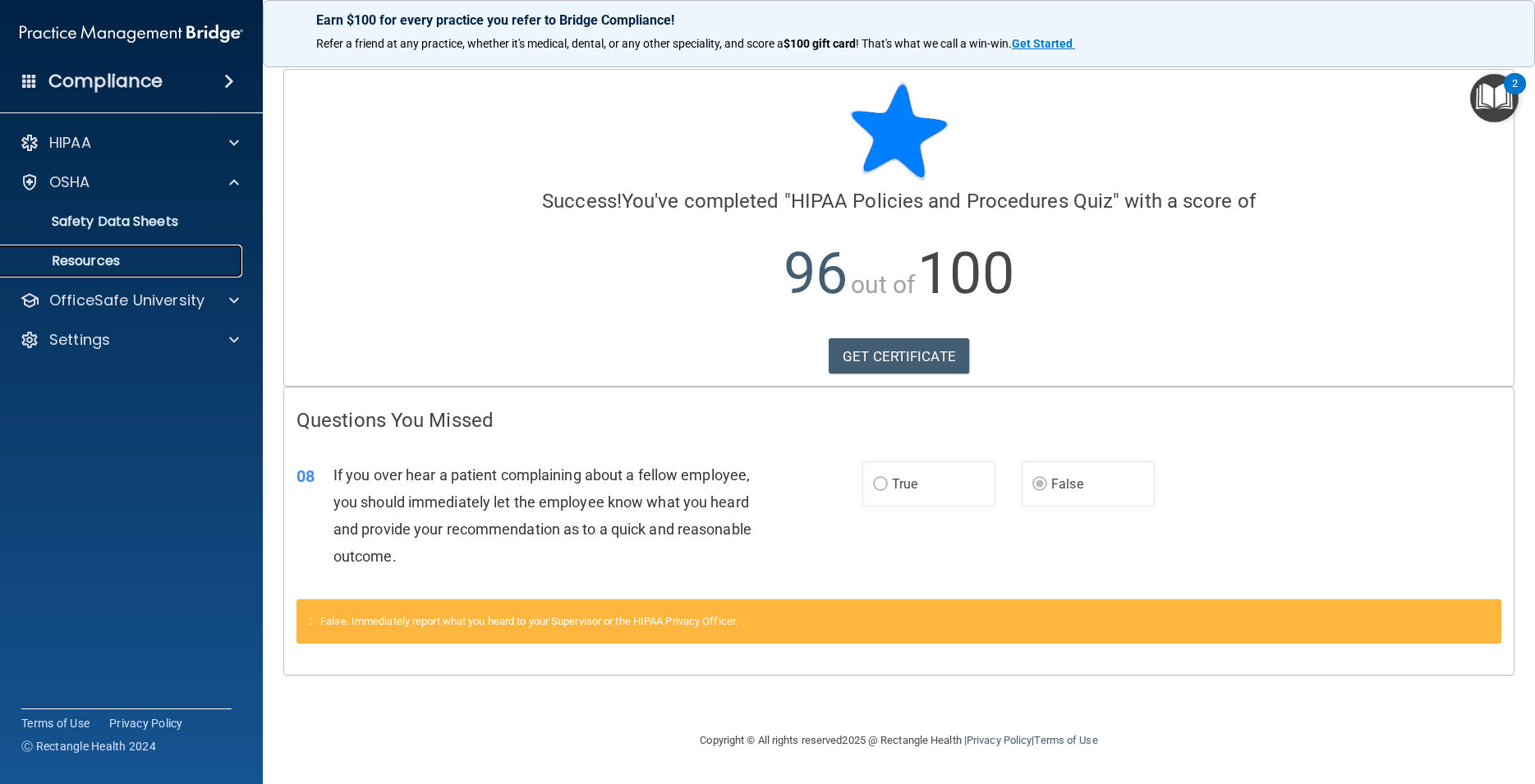
click at [208, 255] on p "Resources" at bounding box center [122, 260] width 224 height 16
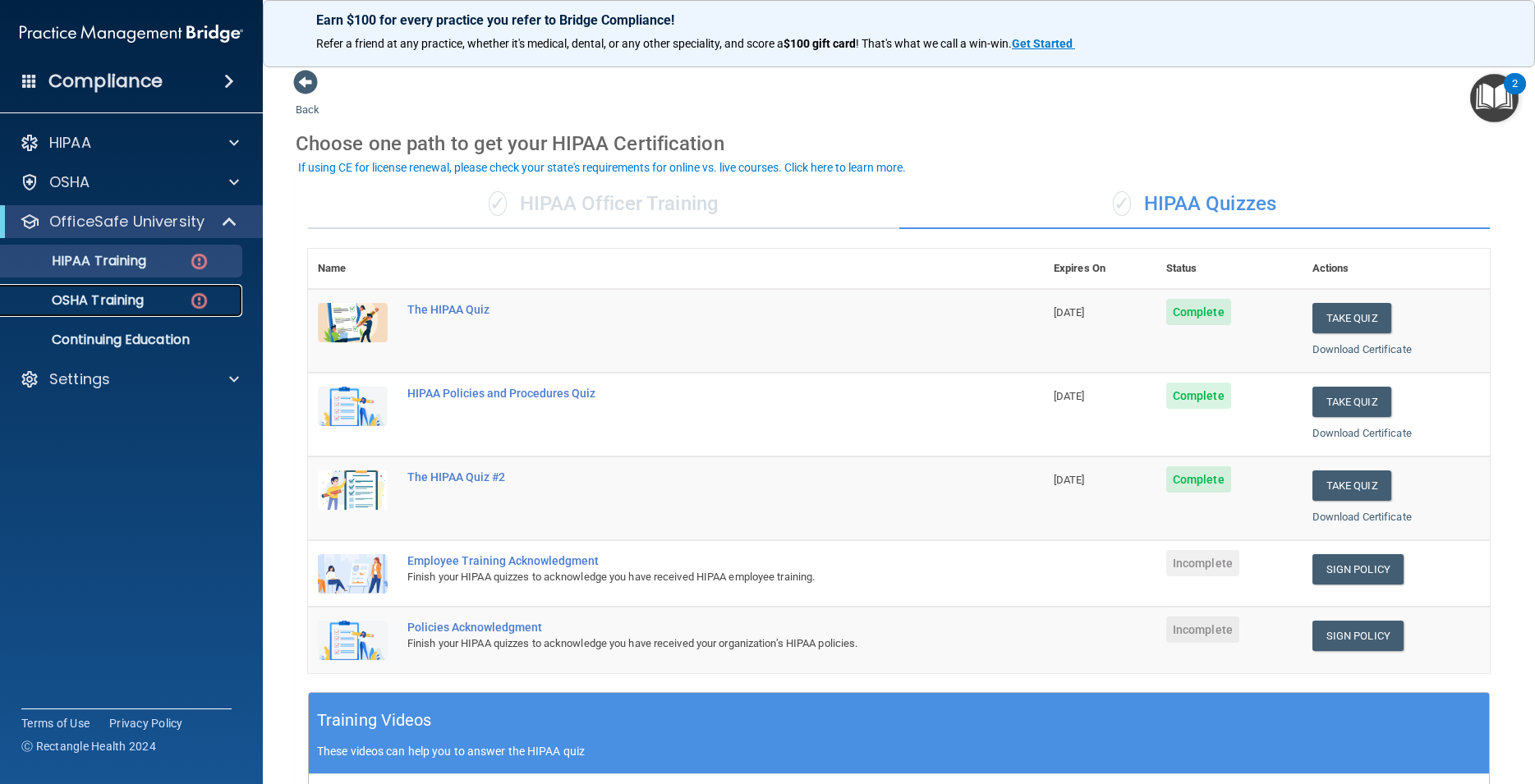
click at [181, 295] on div "OSHA Training" at bounding box center [122, 300] width 224 height 16
